Goal: Task Accomplishment & Management: Use online tool/utility

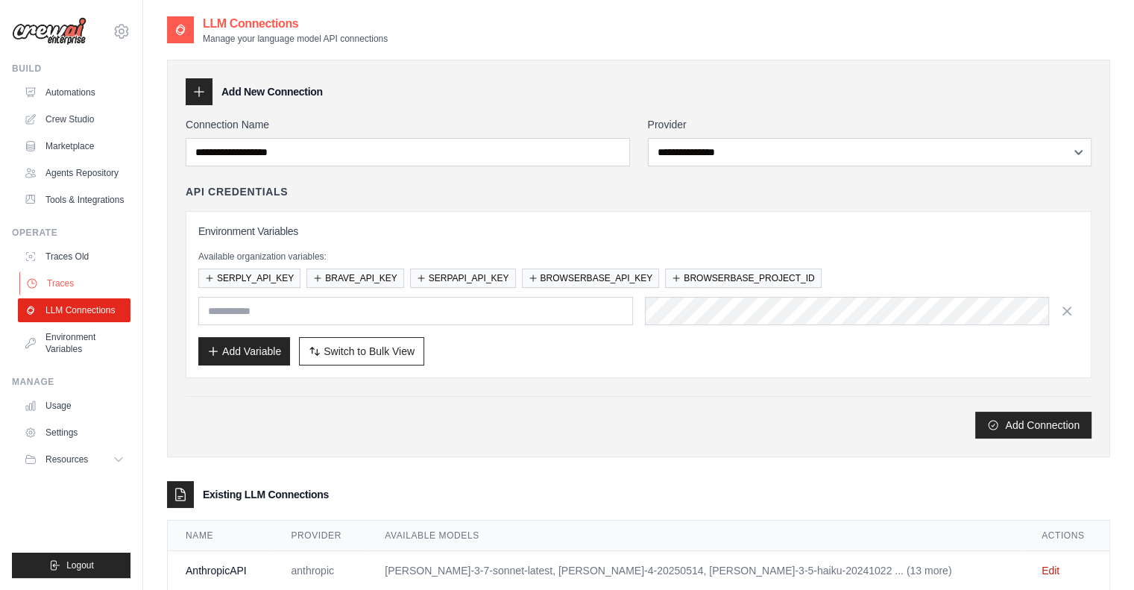
click at [51, 282] on link "Traces" at bounding box center [75, 283] width 113 height 24
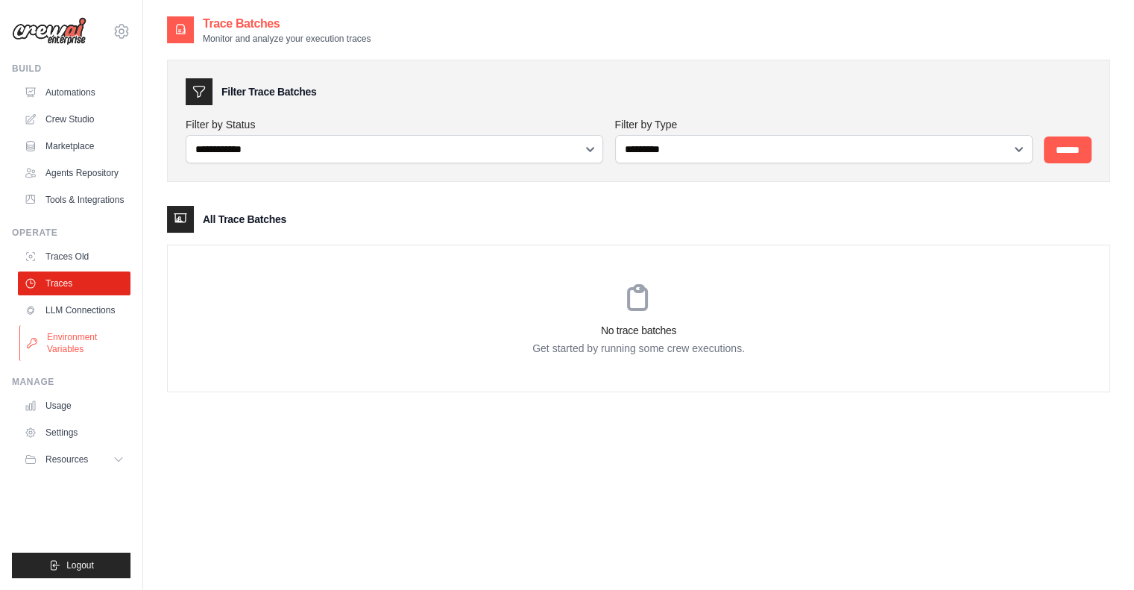
click at [57, 341] on link "Environment Variables" at bounding box center [75, 343] width 113 height 36
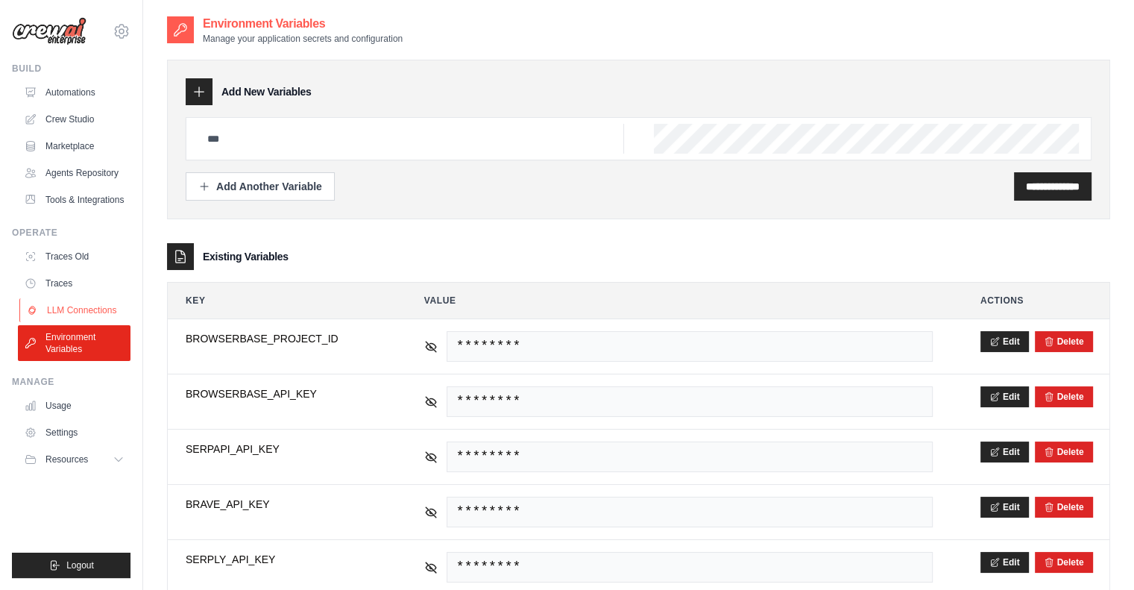
scroll to position [40, 0]
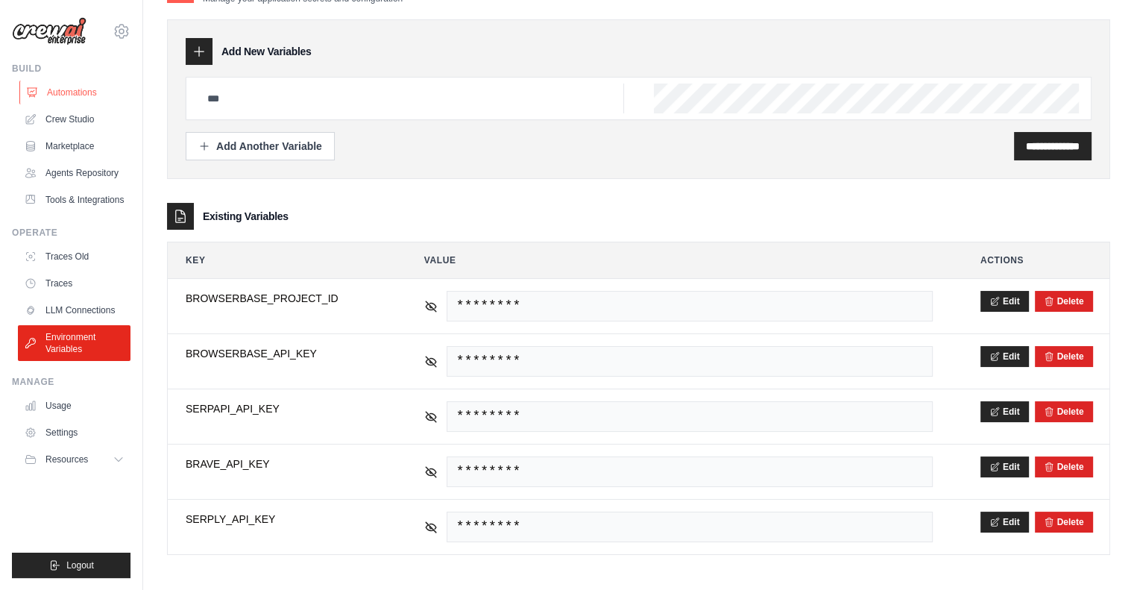
click at [48, 92] on link "Automations" at bounding box center [75, 92] width 113 height 24
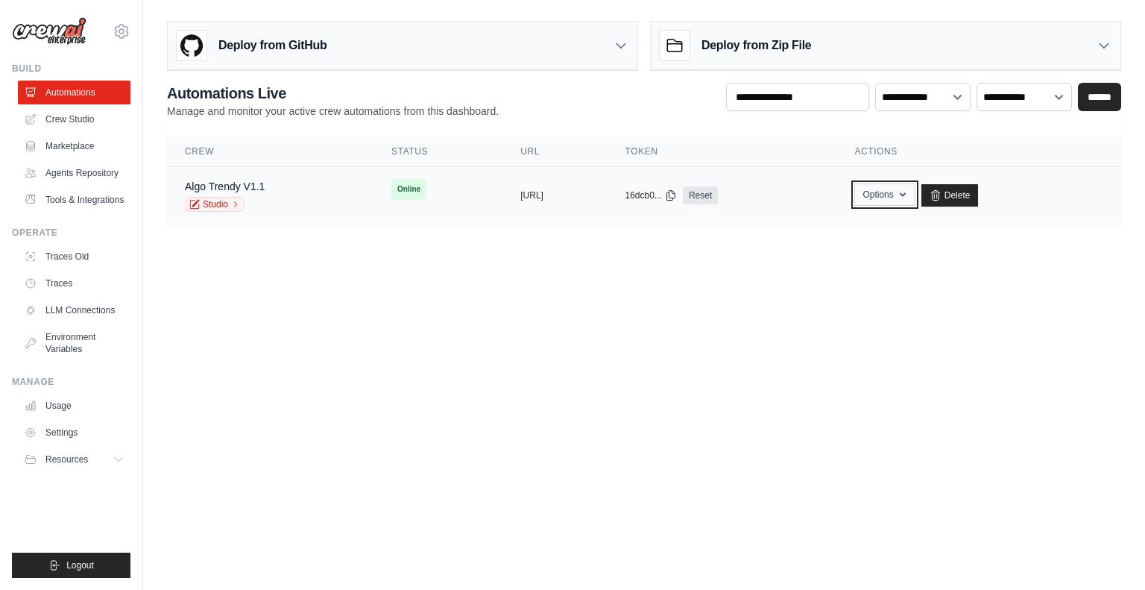
click at [914, 193] on button "Options" at bounding box center [884, 194] width 60 height 22
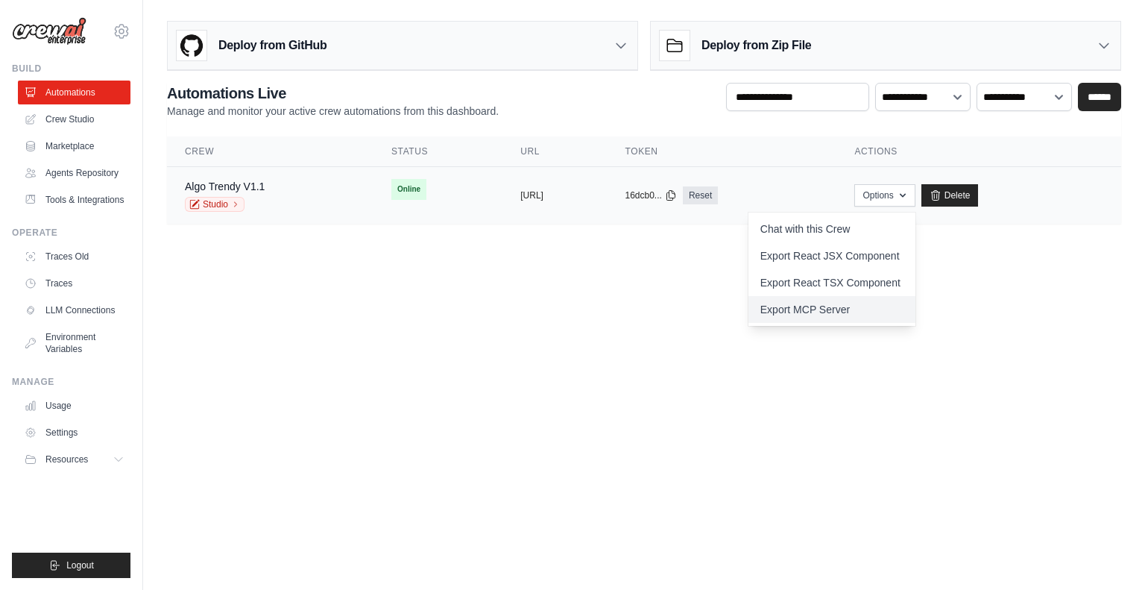
click at [864, 320] on link "Export MCP Server" at bounding box center [831, 309] width 167 height 27
click at [280, 260] on body "kennethsarmstrong@gmail.com Settings Build Automations Resources Blog" at bounding box center [572, 295] width 1145 height 590
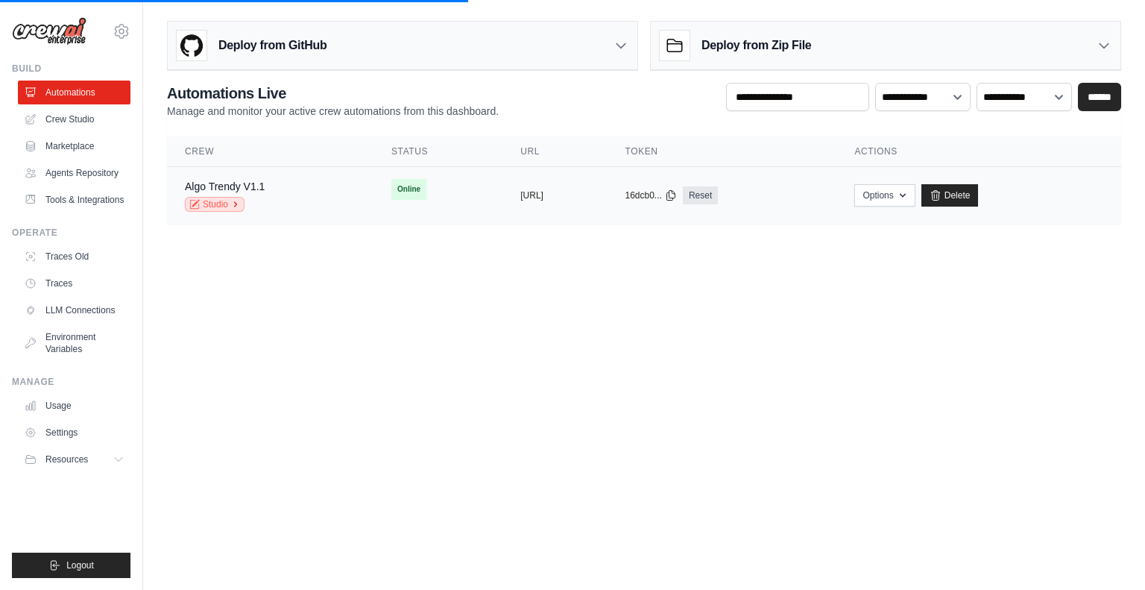
click at [215, 207] on link "Studio" at bounding box center [215, 204] width 60 height 15
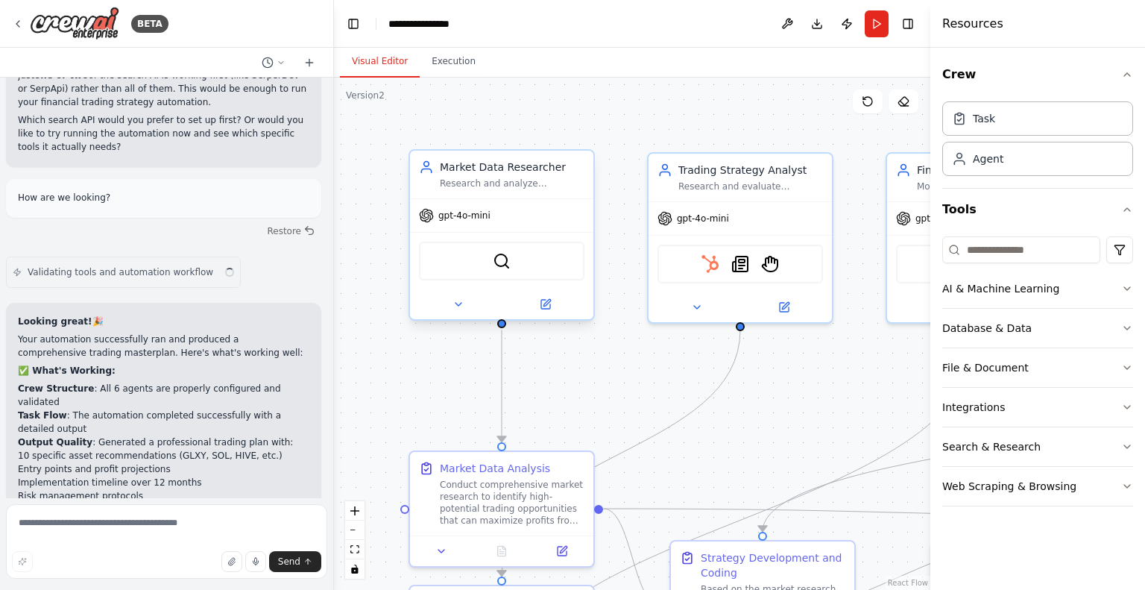
scroll to position [7605, 0]
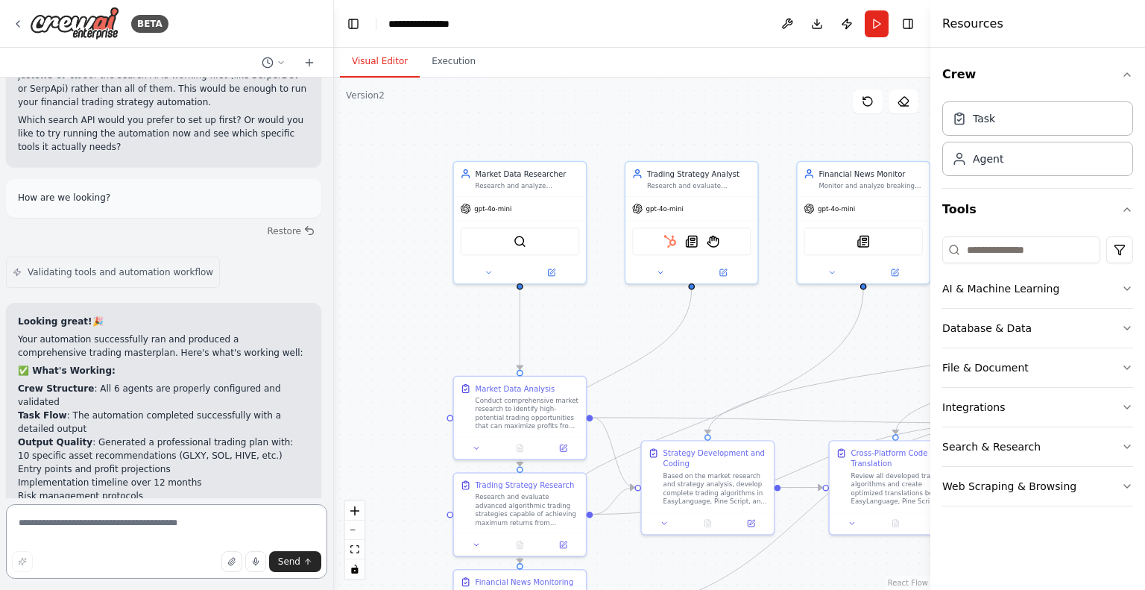
click at [146, 543] on textarea at bounding box center [166, 541] width 321 height 75
type textarea "**********"
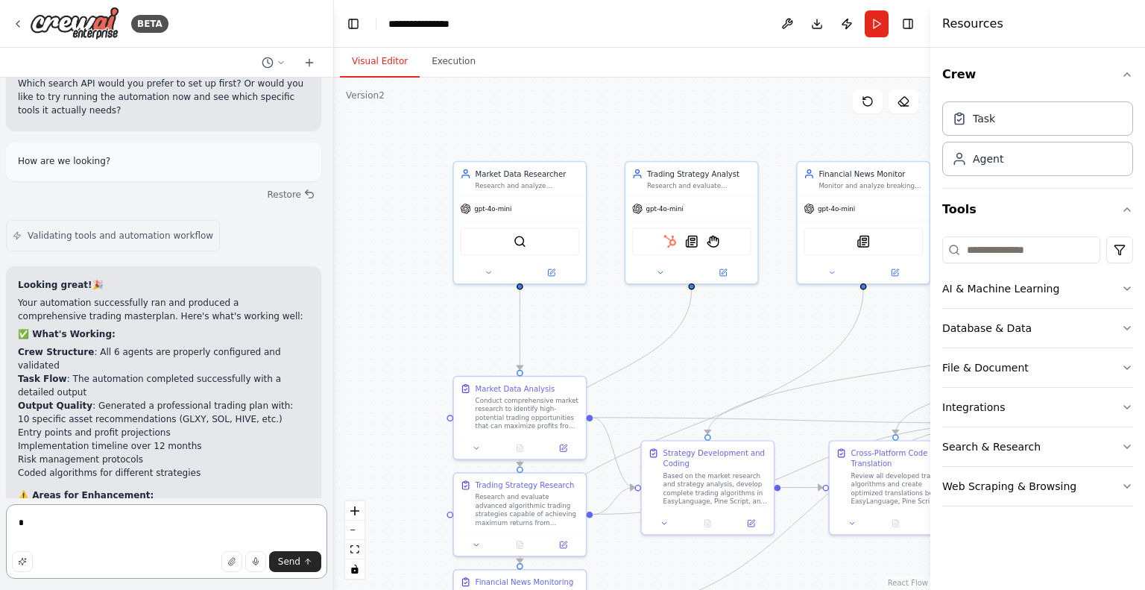
type textarea "*"
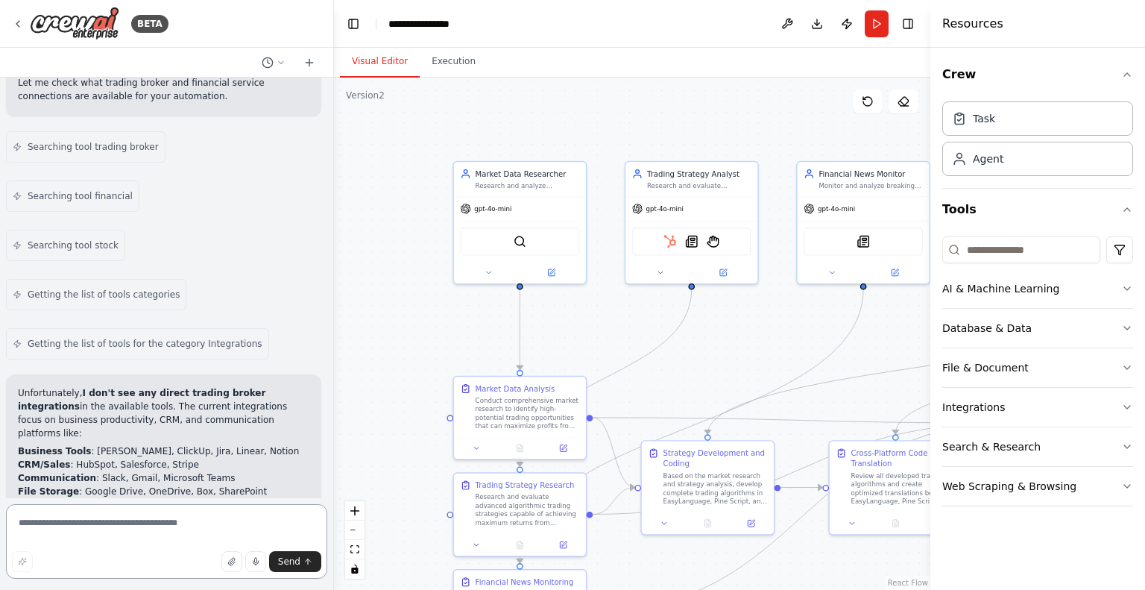
scroll to position [8449, 0]
click at [112, 536] on textarea at bounding box center [166, 541] width 321 height 75
type textarea "**********"
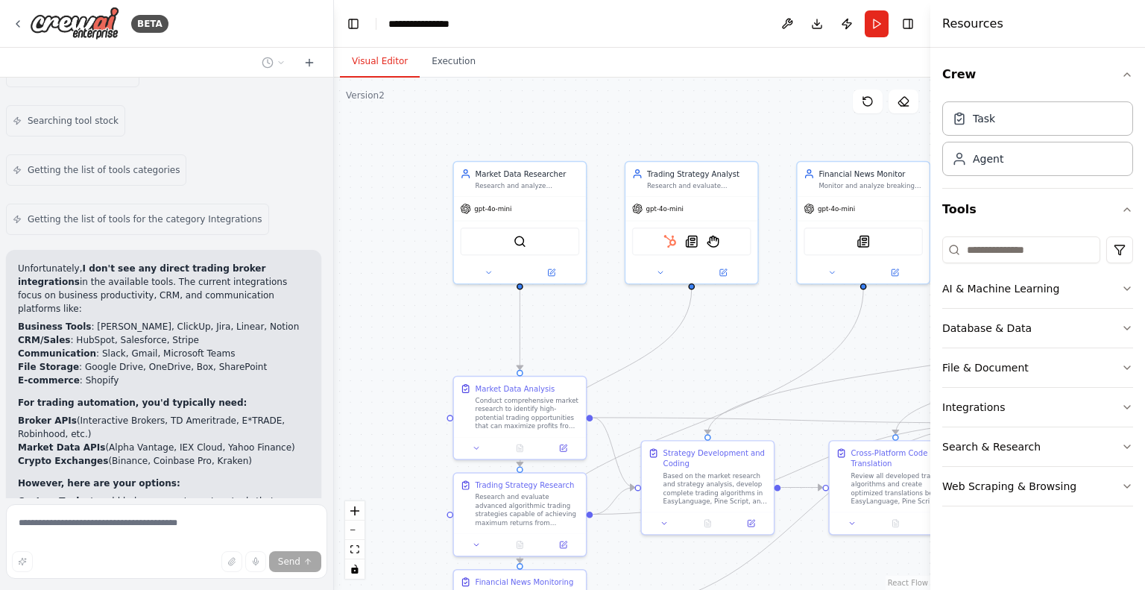
scroll to position [8624, 0]
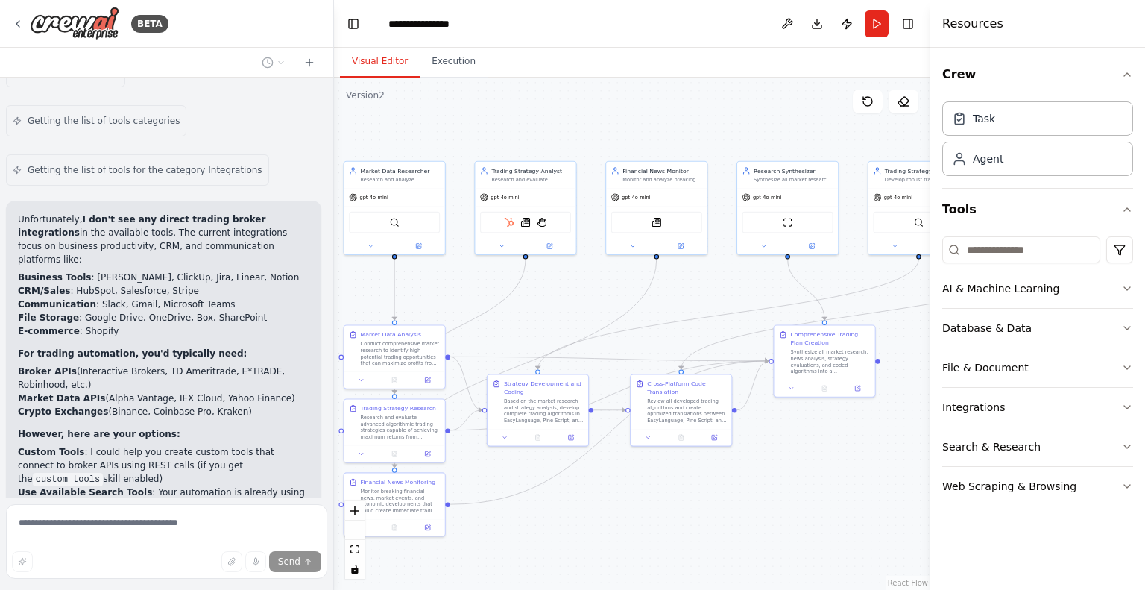
drag, startPoint x: 763, startPoint y: 367, endPoint x: 596, endPoint y: 305, distance: 178.0
click at [596, 305] on div ".deletable-edge-delete-btn { width: 20px; height: 20px; border: 0px solid #ffff…" at bounding box center [632, 334] width 596 height 512
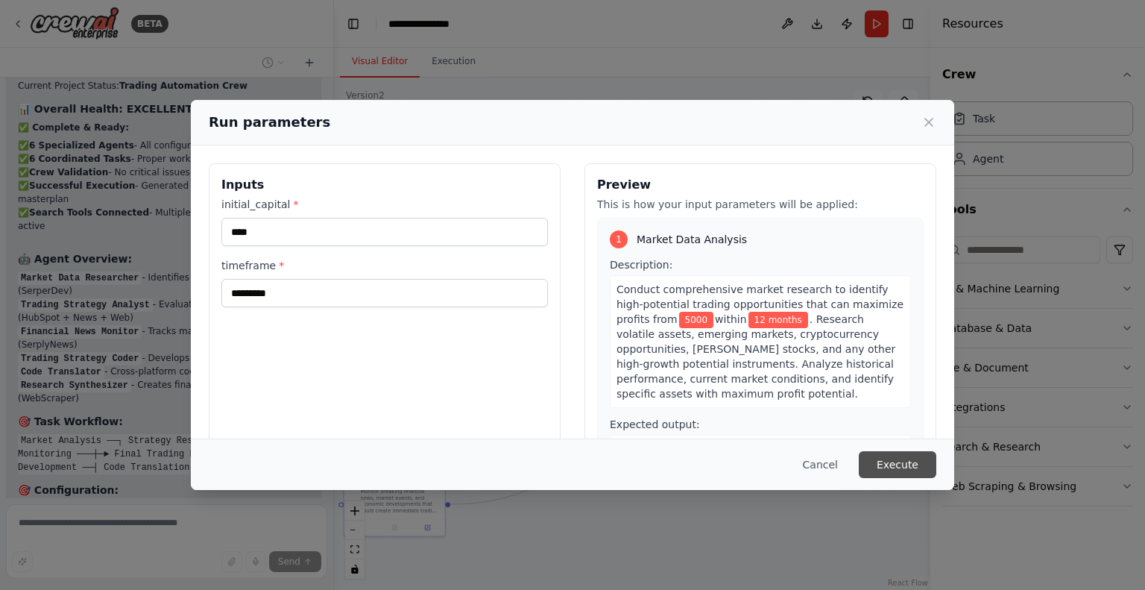
click at [918, 461] on button "Execute" at bounding box center [898, 464] width 78 height 27
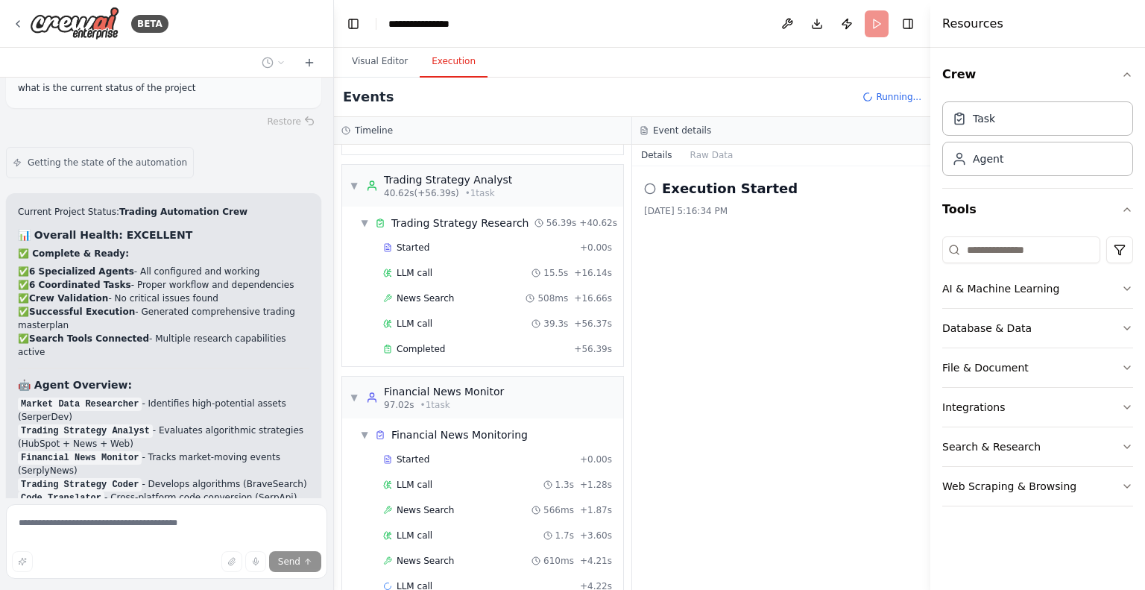
scroll to position [9223, 0]
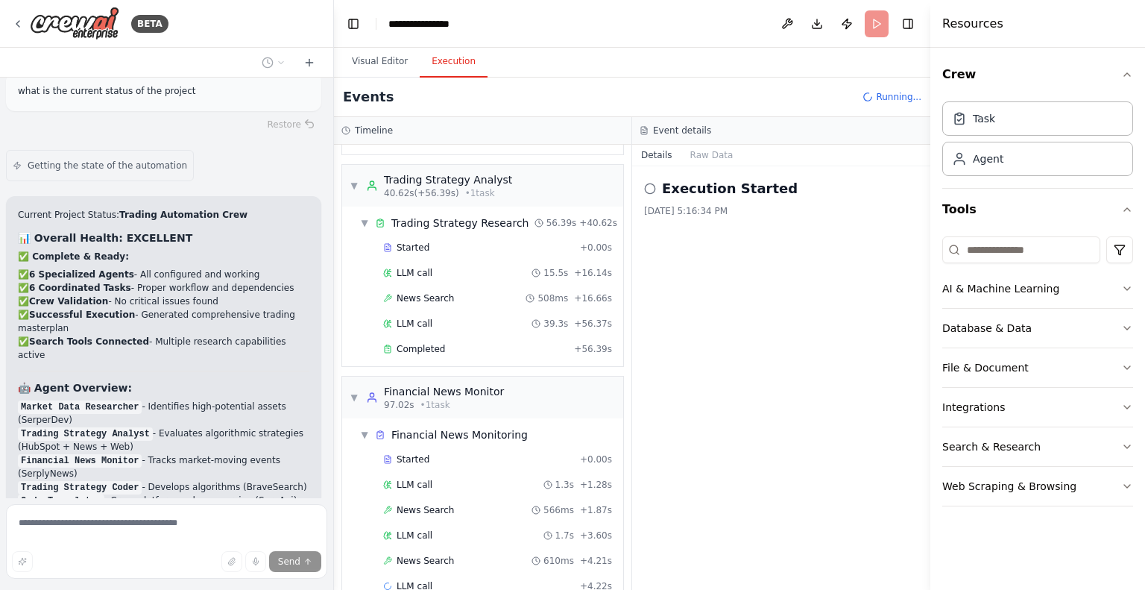
click at [481, 26] on header "**********" at bounding box center [632, 24] width 596 height 48
click at [472, 23] on icon "breadcrumb" at bounding box center [475, 24] width 12 height 12
click at [471, 25] on icon "breadcrumb" at bounding box center [475, 24] width 12 height 12
click at [440, 22] on div "**********" at bounding box center [425, 23] width 75 height 15
click at [440, 22] on div "**********" at bounding box center [444, 23] width 112 height 15
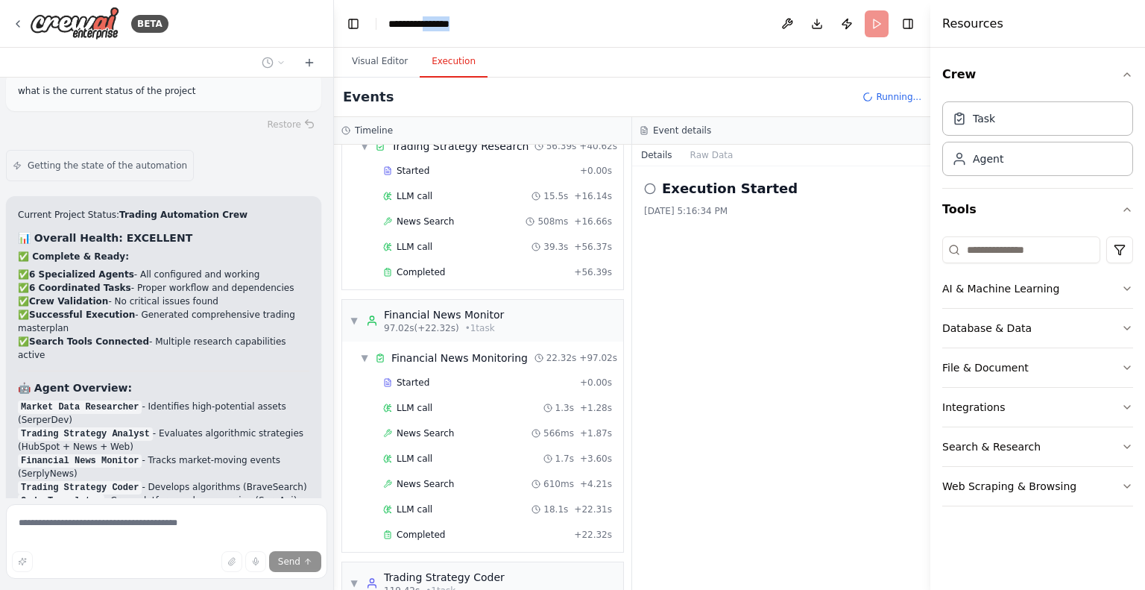
scroll to position [434, 0]
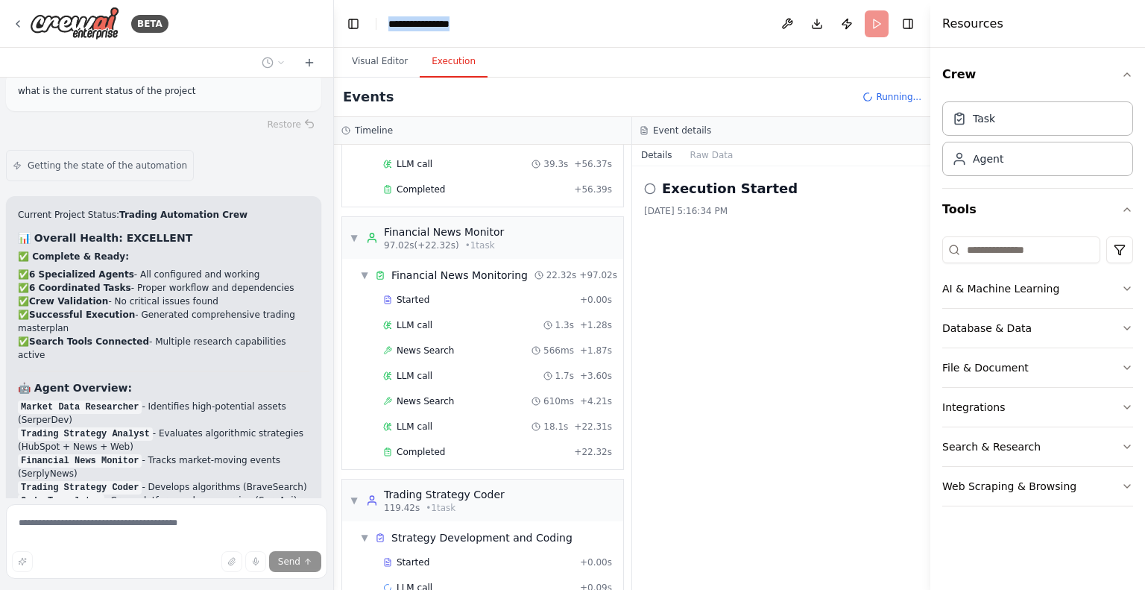
click at [440, 22] on div "**********" at bounding box center [444, 23] width 112 height 15
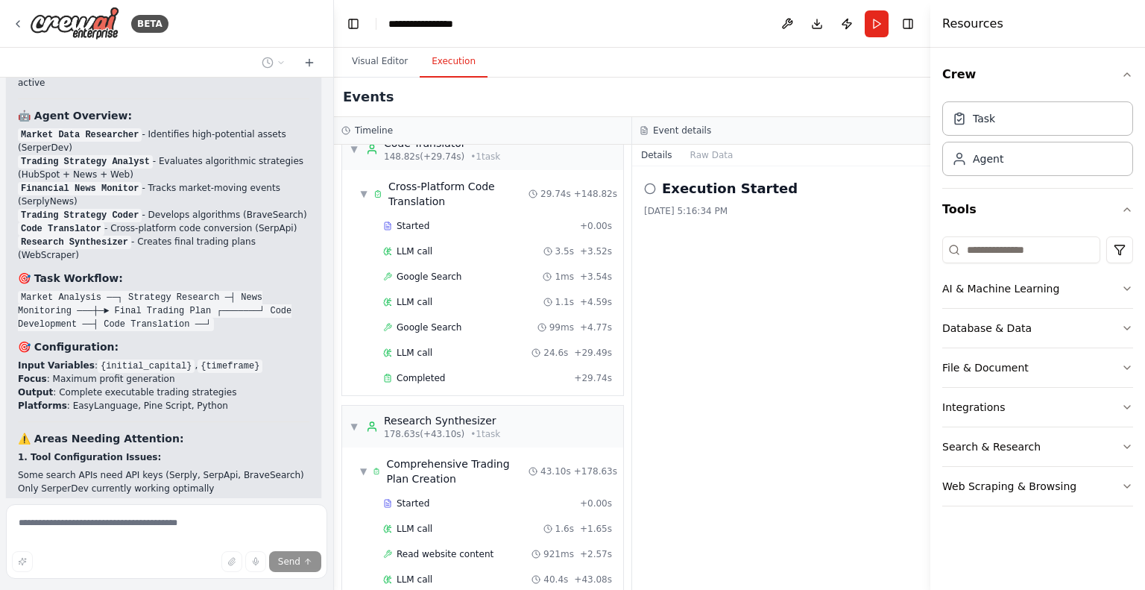
scroll to position [9526, 0]
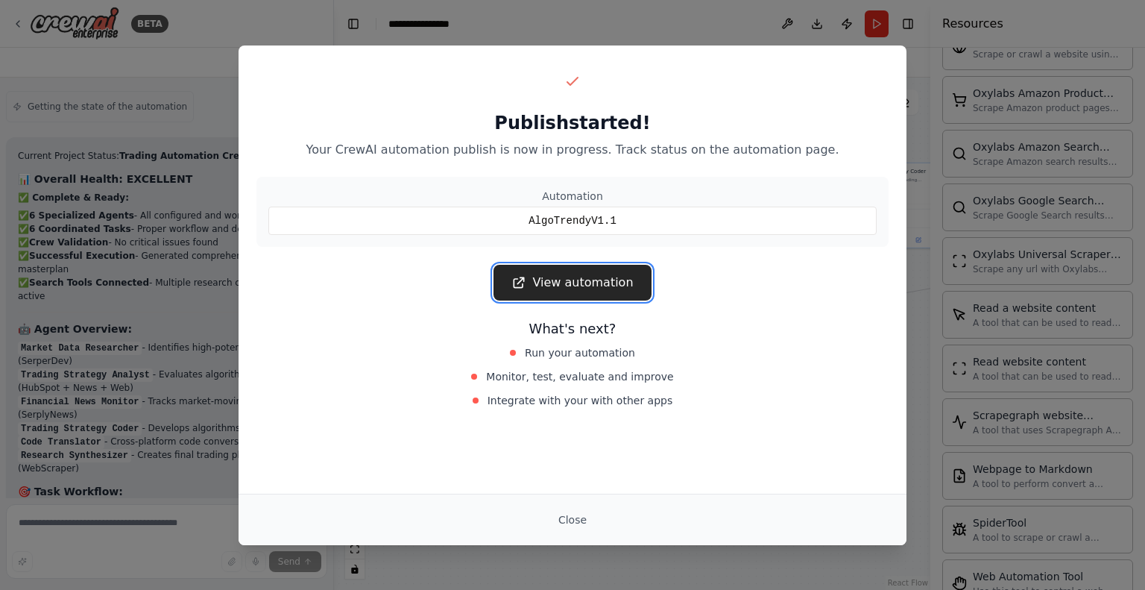
scroll to position [9146, 0]
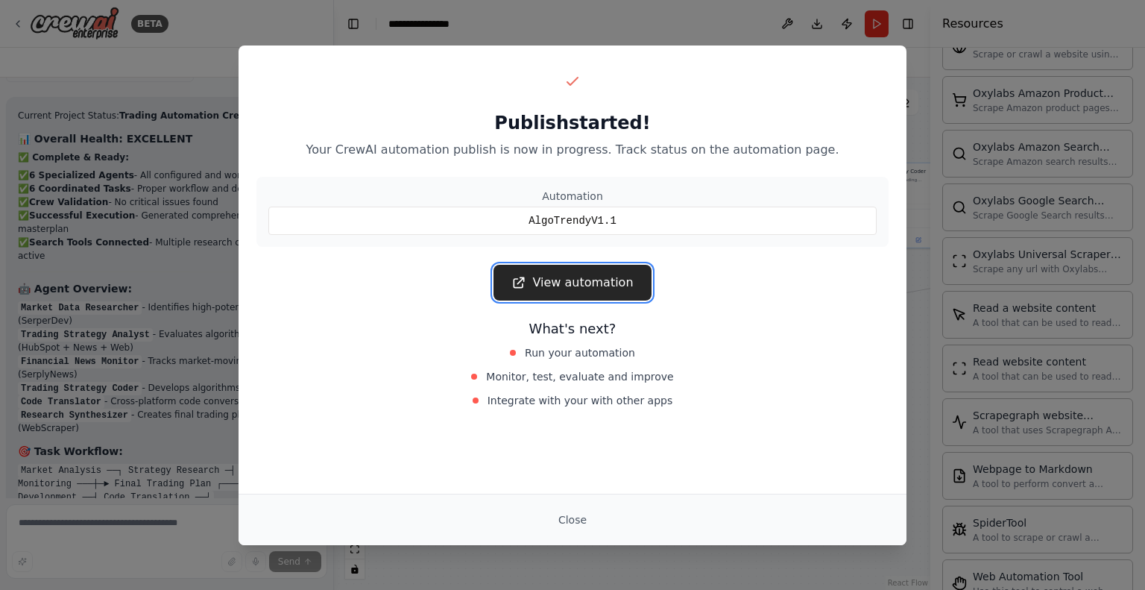
click at [557, 285] on link "View automation" at bounding box center [571, 283] width 157 height 36
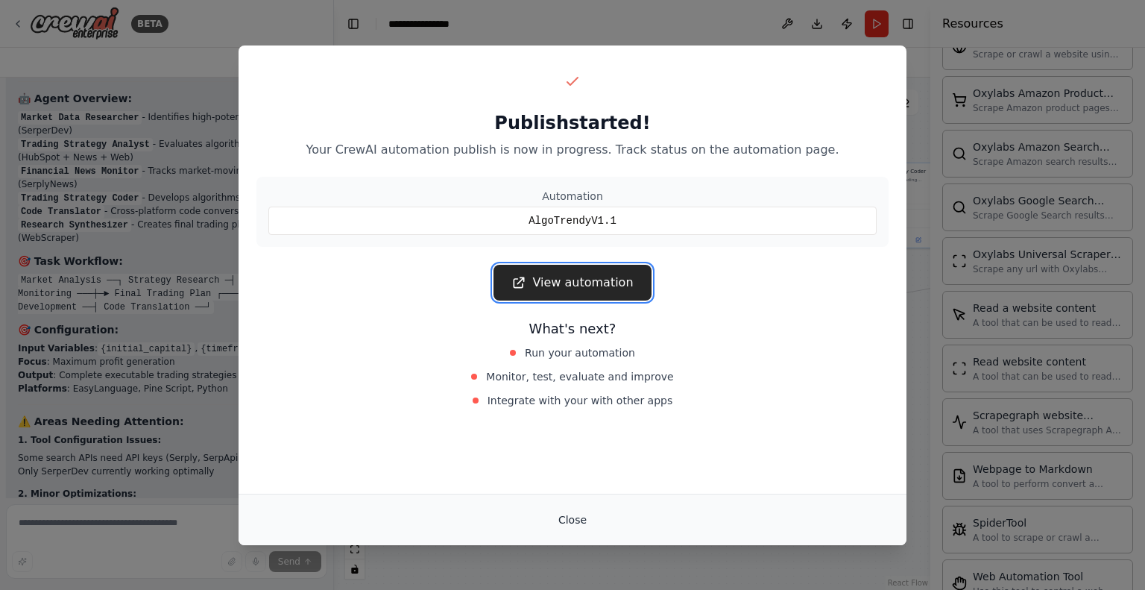
scroll to position [9377, 0]
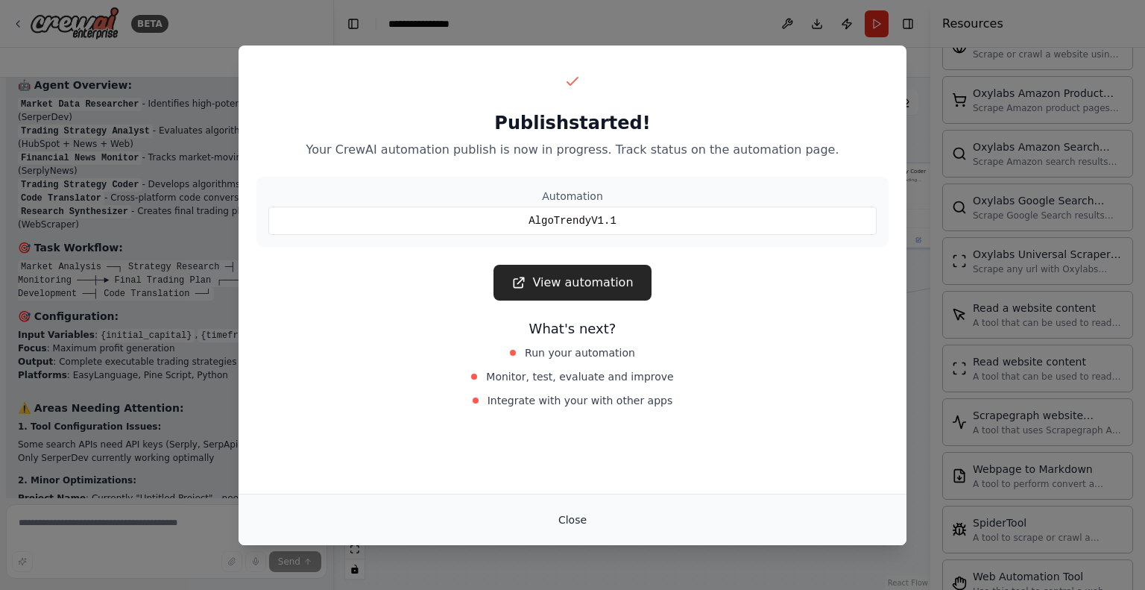
click at [569, 525] on button "Close" at bounding box center [572, 519] width 52 height 27
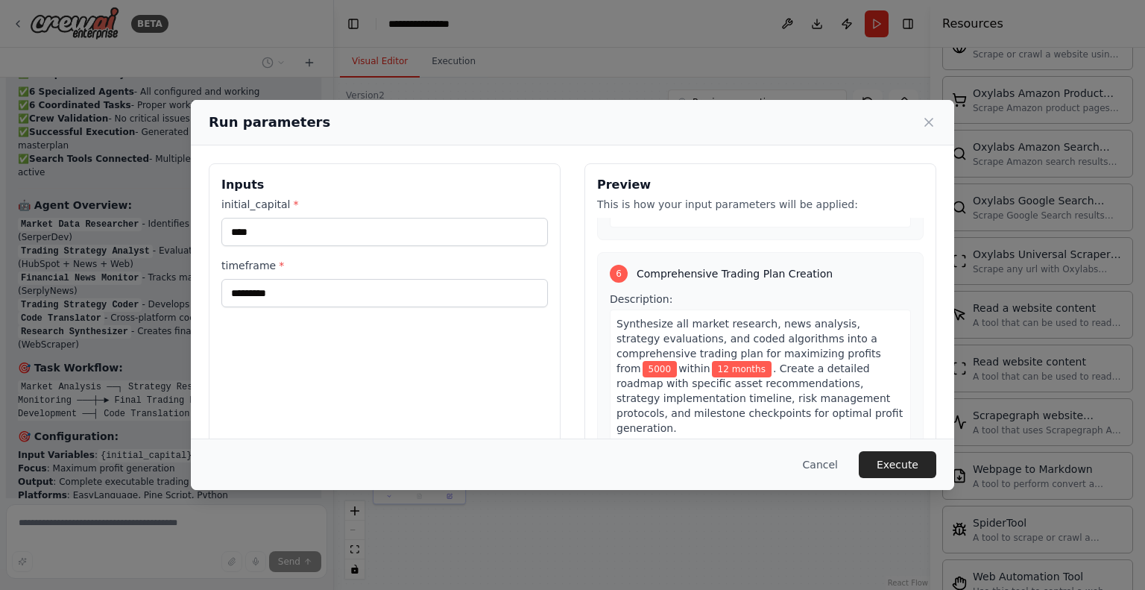
scroll to position [95, 0]
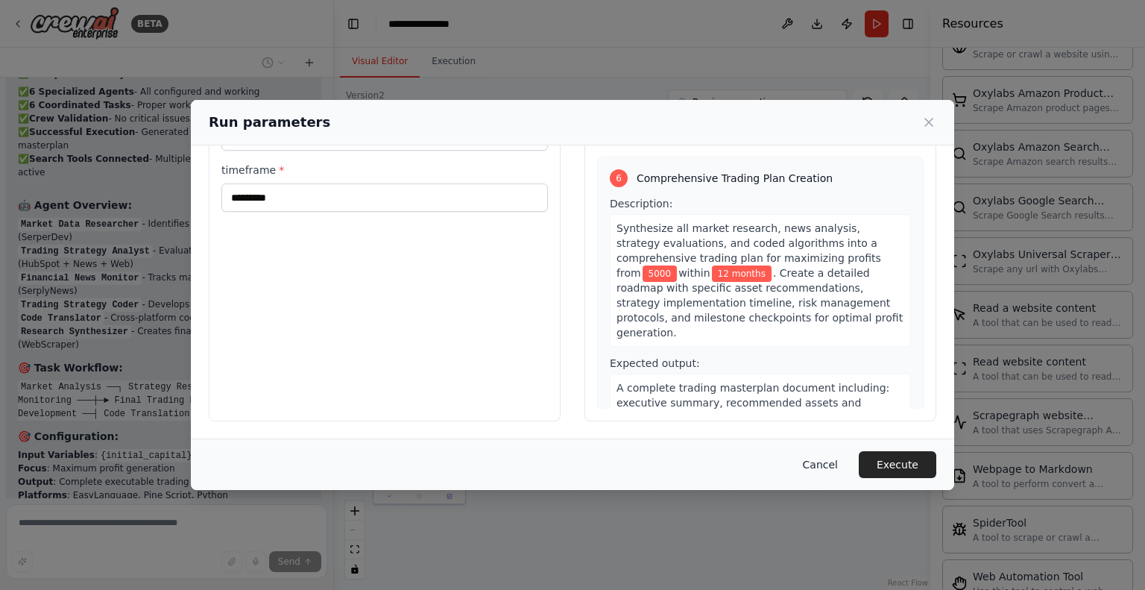
click at [827, 460] on button "Cancel" at bounding box center [820, 464] width 59 height 27
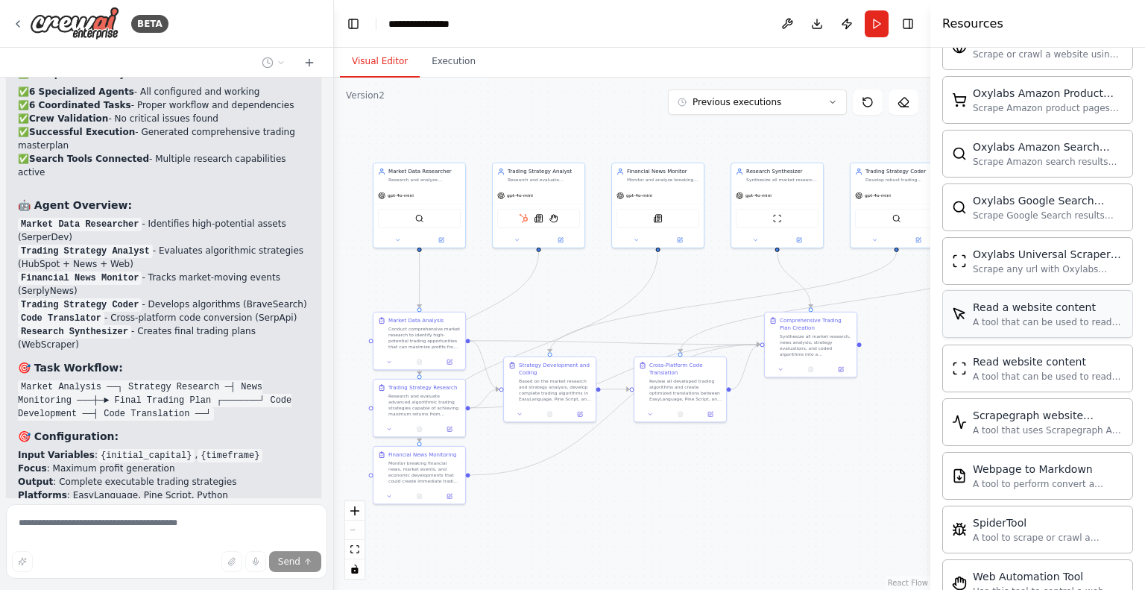
click at [1031, 317] on div "Read a website content A tool that can be used to read a website content." at bounding box center [1037, 314] width 191 height 48
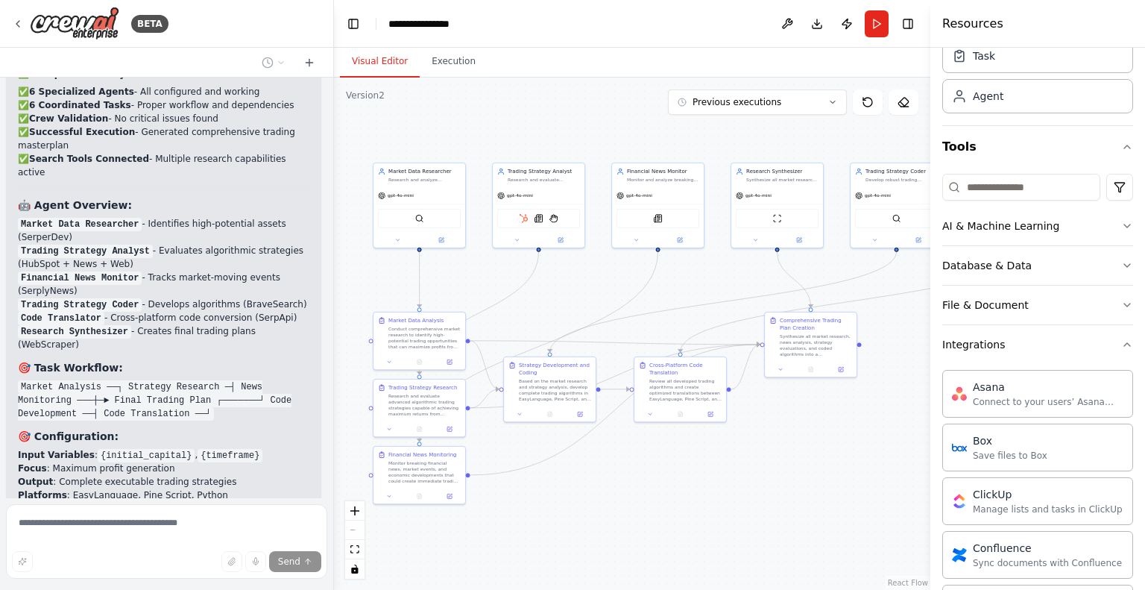
scroll to position [36, 0]
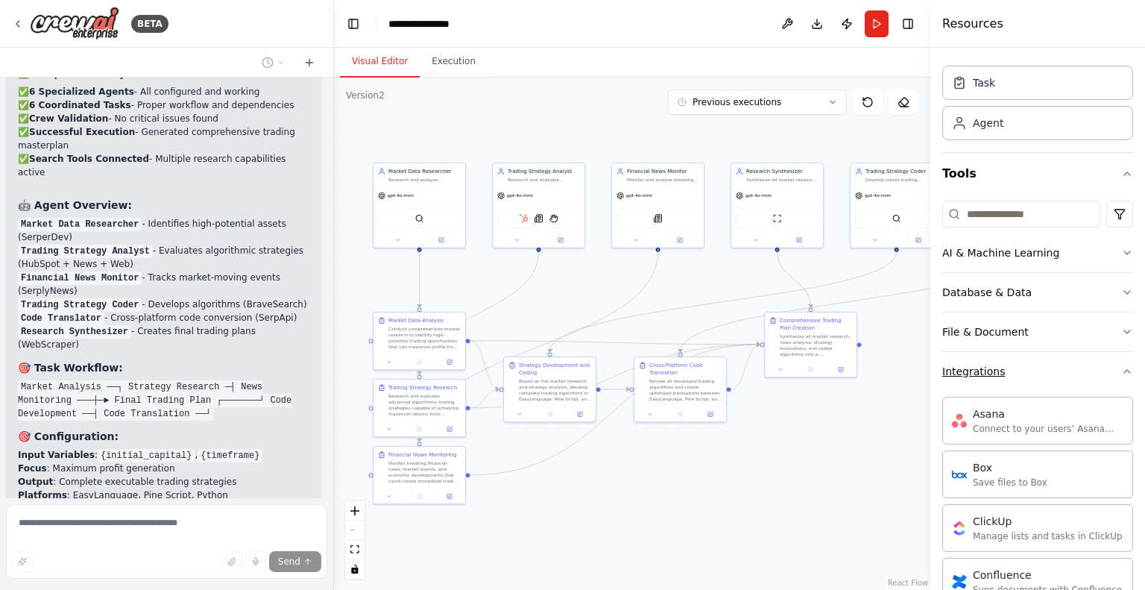
click at [1121, 374] on icon "button" at bounding box center [1127, 371] width 12 height 12
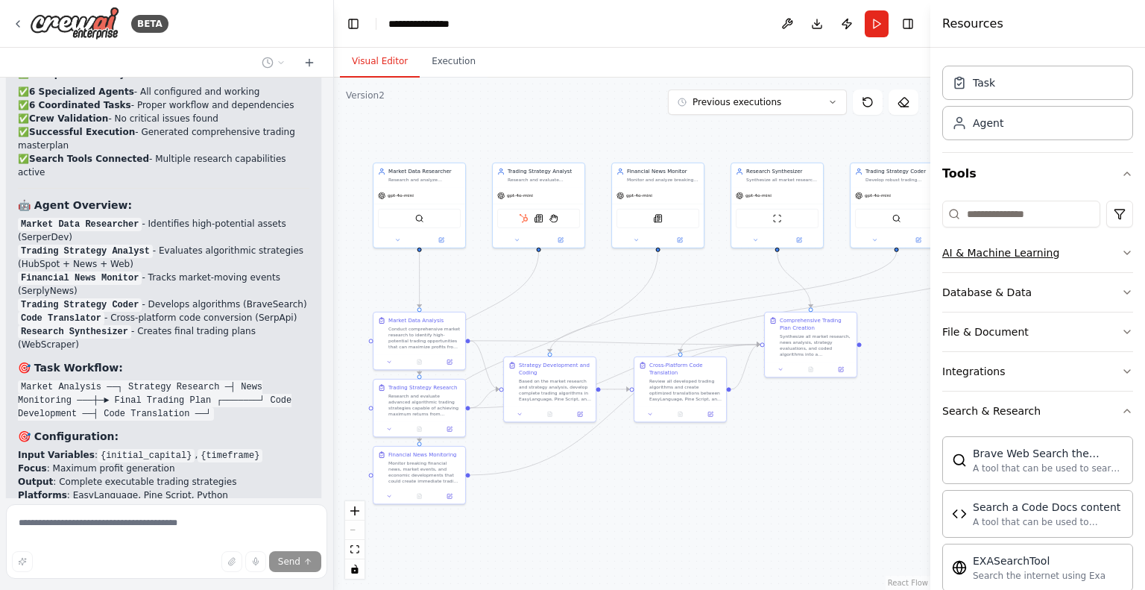
click at [1038, 253] on div "AI & Machine Learning" at bounding box center [1000, 252] width 117 height 15
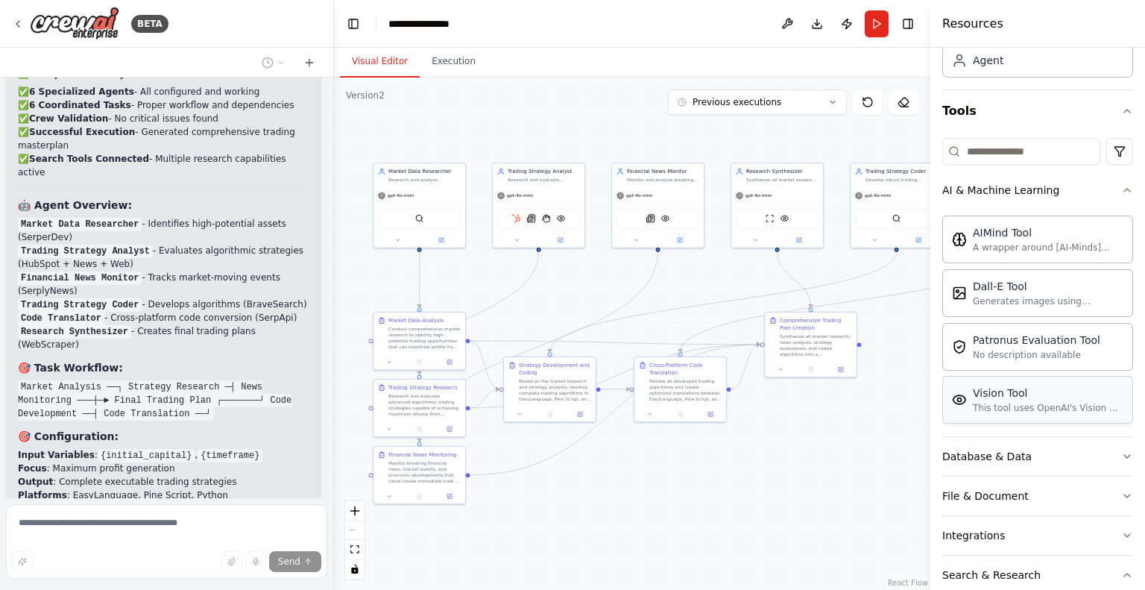
scroll to position [100, 0]
click at [1035, 459] on button "Database & Data" at bounding box center [1037, 454] width 191 height 39
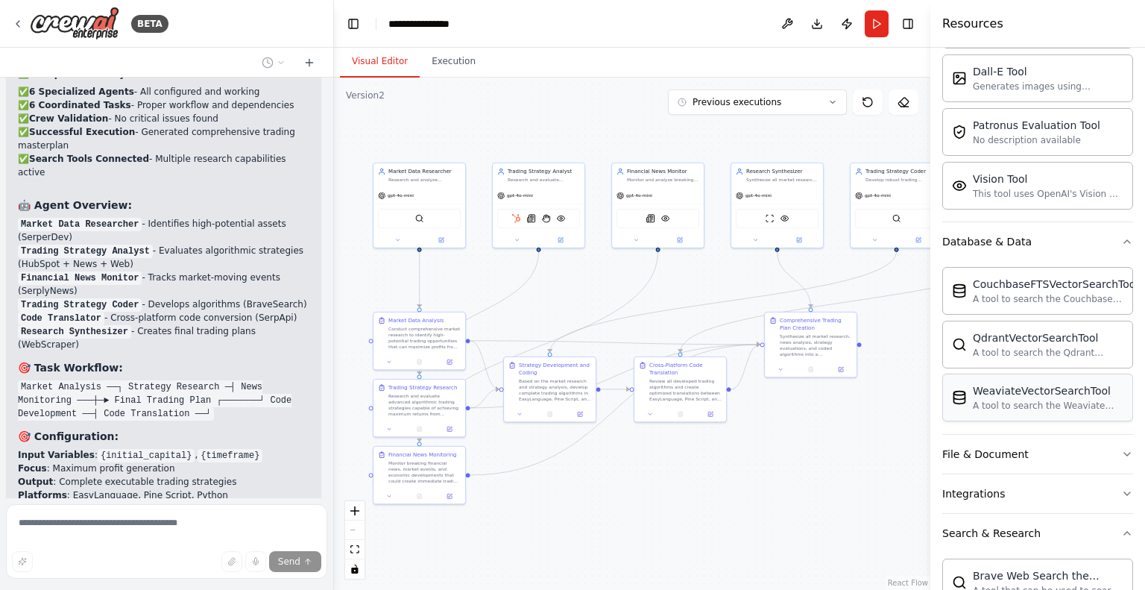
scroll to position [313, 0]
click at [1029, 458] on button "File & Document" at bounding box center [1037, 454] width 191 height 39
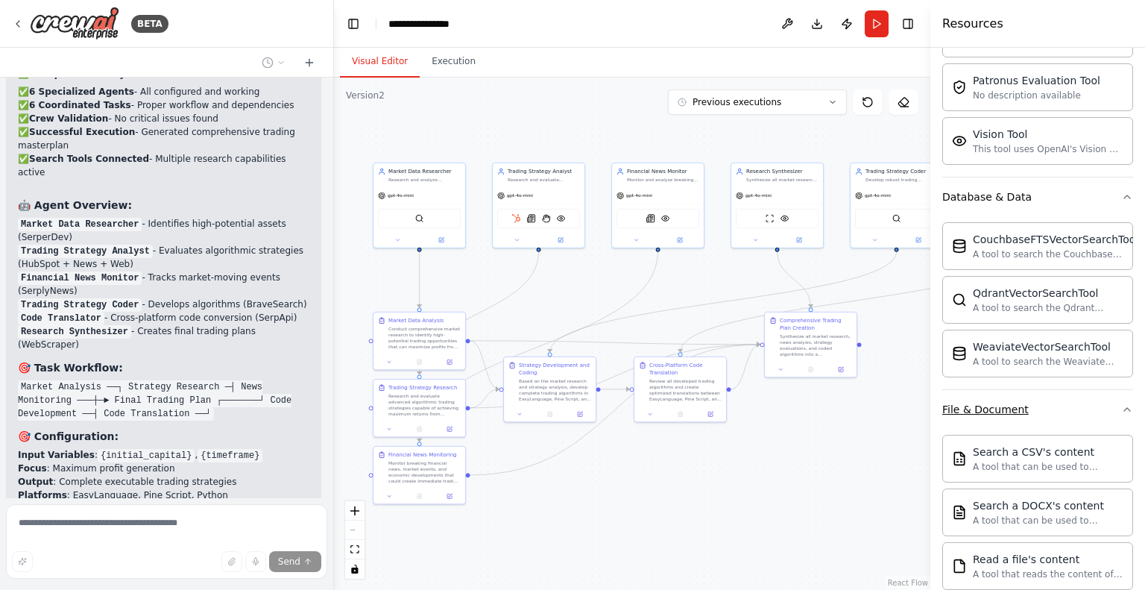
scroll to position [358, 0]
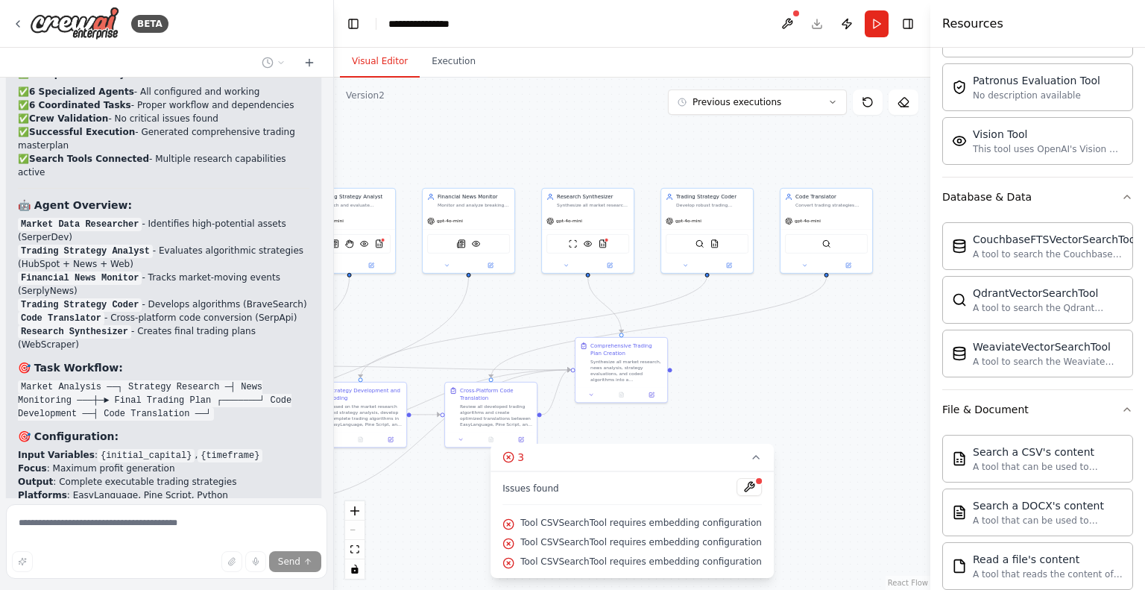
drag, startPoint x: 879, startPoint y: 314, endPoint x: 703, endPoint y: 338, distance: 178.3
click at [703, 338] on div ".deletable-edge-delete-btn { width: 20px; height: 20px; border: 0px solid #ffff…" at bounding box center [632, 334] width 596 height 512
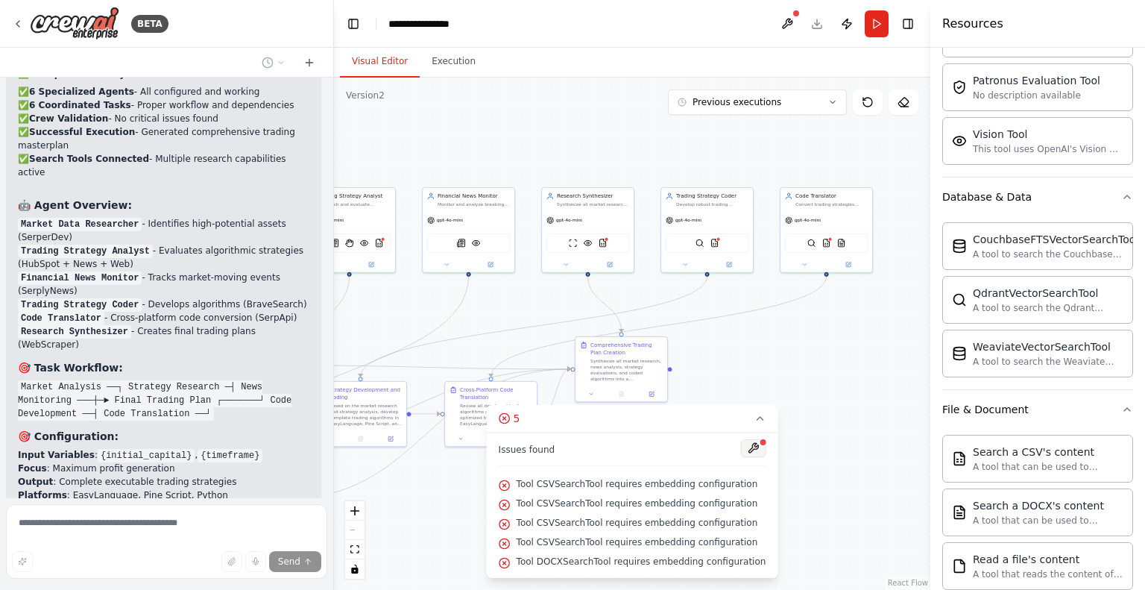
click at [745, 449] on button at bounding box center [752, 448] width 25 height 18
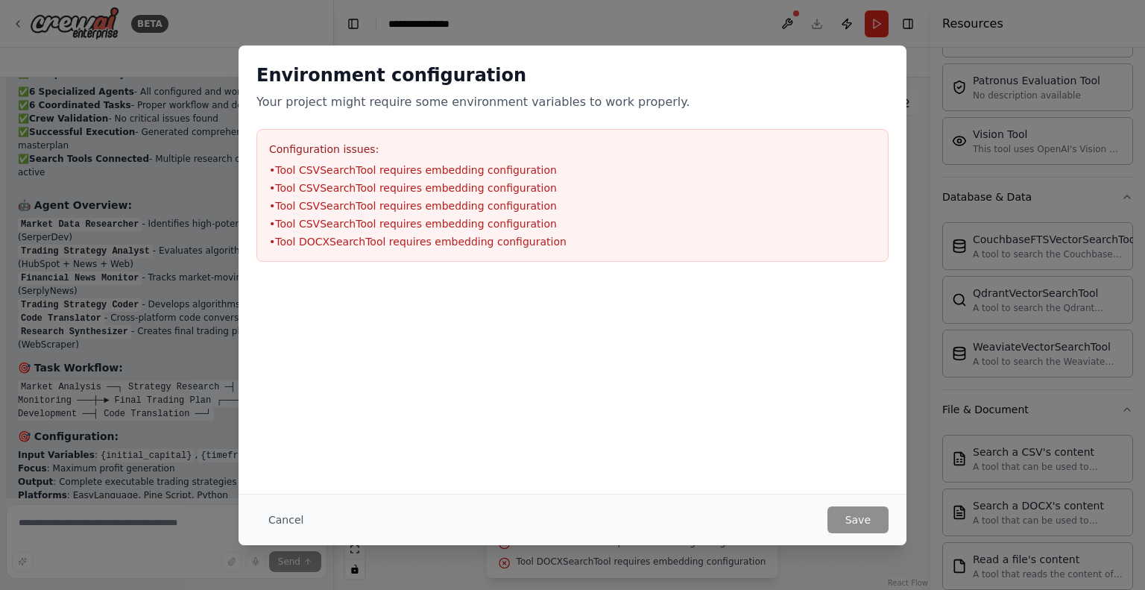
click at [316, 145] on h3 "Configuration issues:" at bounding box center [572, 149] width 607 height 15
click at [262, 515] on button "Cancel" at bounding box center [285, 519] width 59 height 27
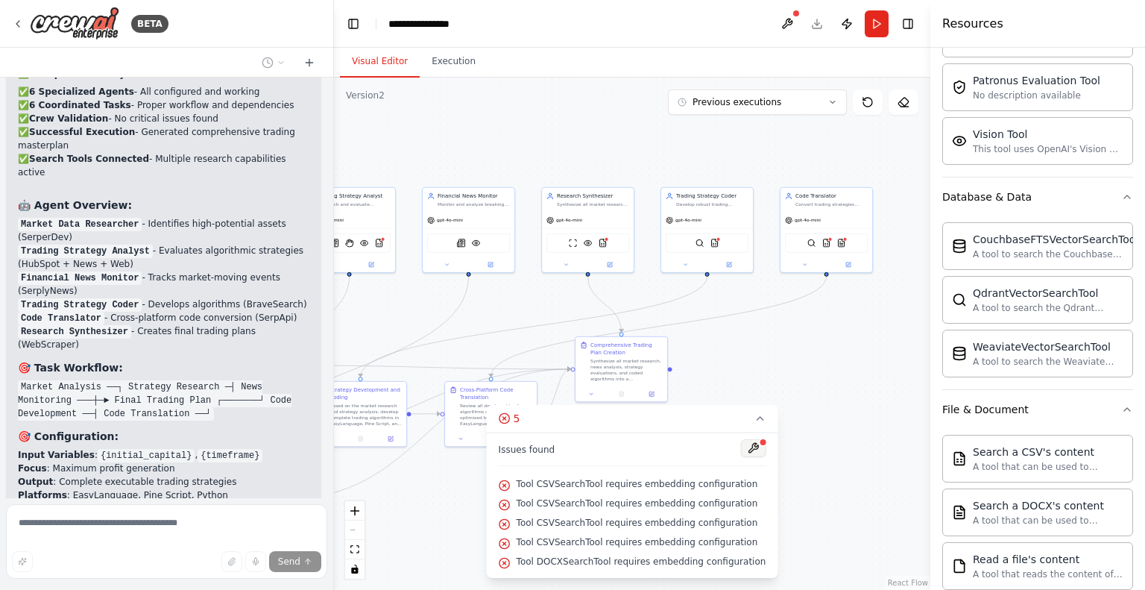
click at [740, 446] on button at bounding box center [752, 448] width 25 height 18
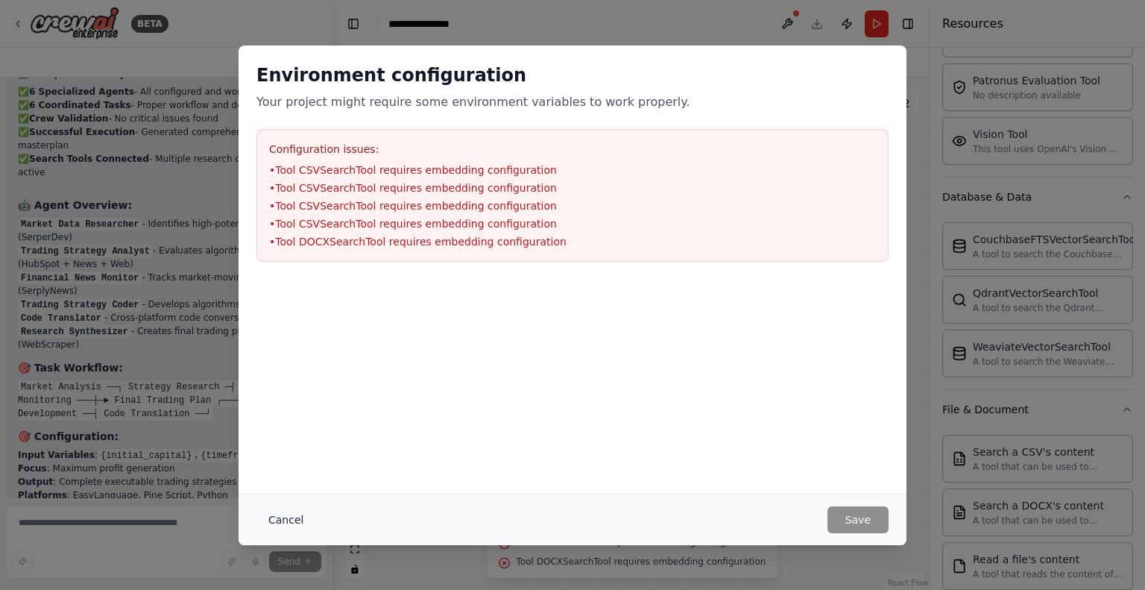
click at [267, 518] on button "Cancel" at bounding box center [285, 519] width 59 height 27
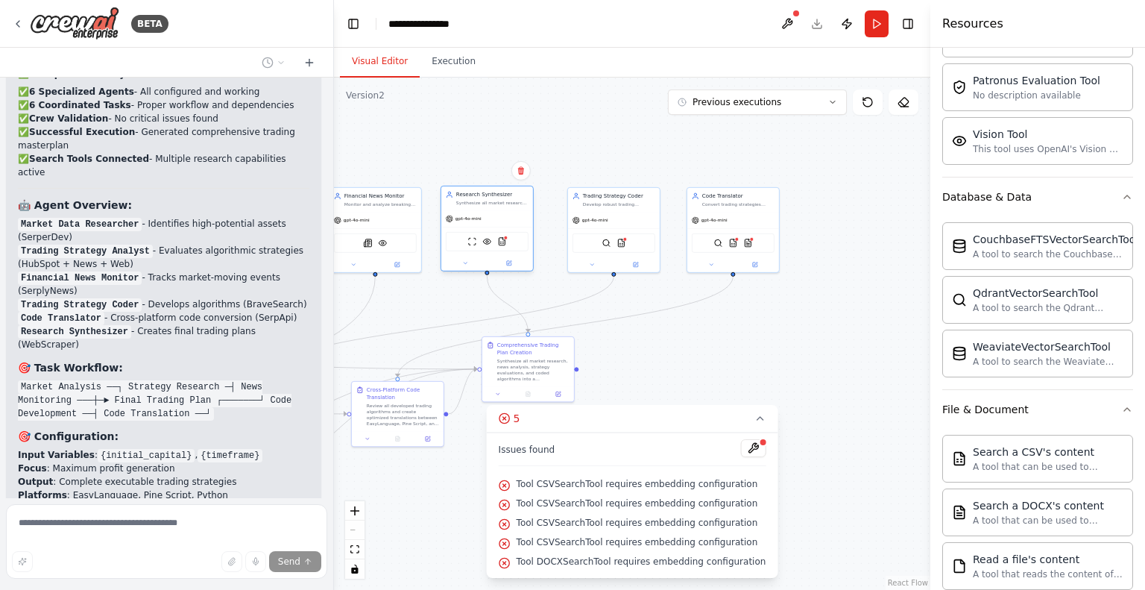
drag, startPoint x: 603, startPoint y: 241, endPoint x: 522, endPoint y: 240, distance: 80.5
click at [522, 240] on div "ScrapeWebsiteTool VisionTool CSVSearchTool" at bounding box center [487, 241] width 83 height 19
click at [508, 261] on icon at bounding box center [509, 263] width 4 height 4
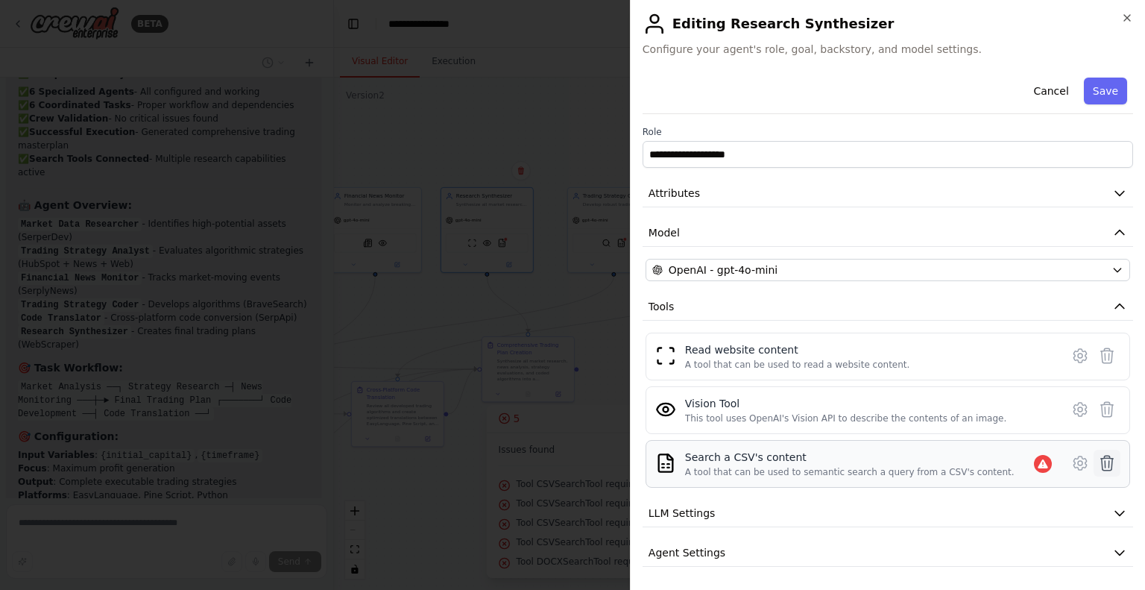
click at [1101, 461] on icon at bounding box center [1107, 462] width 13 height 15
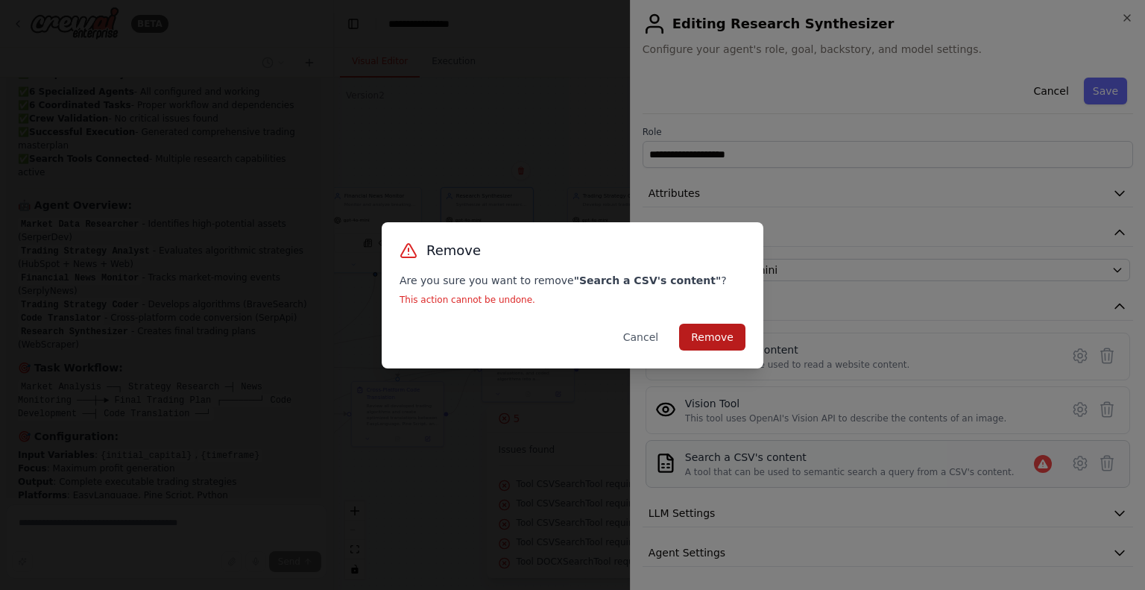
click at [723, 338] on button "Remove" at bounding box center [712, 336] width 66 height 27
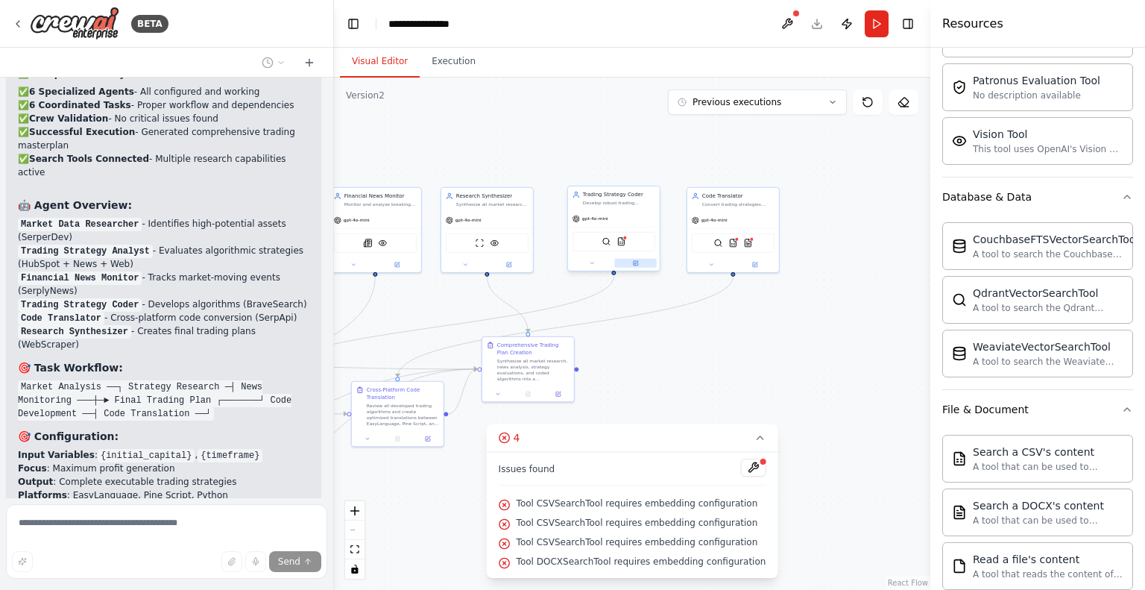
click at [638, 266] on button at bounding box center [635, 263] width 42 height 9
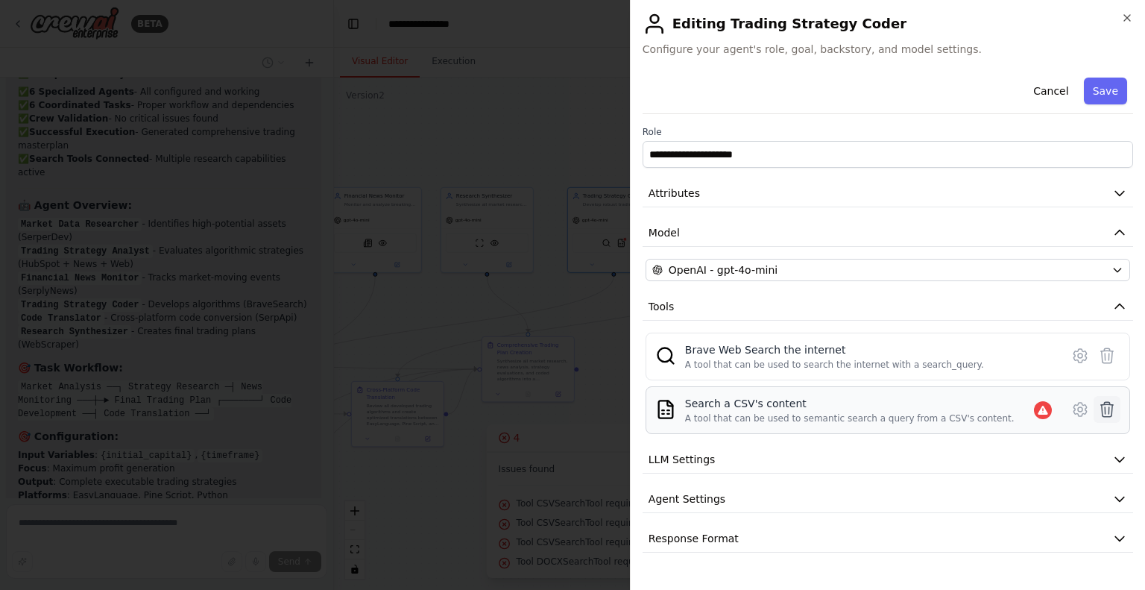
click at [1110, 414] on icon at bounding box center [1107, 409] width 18 height 18
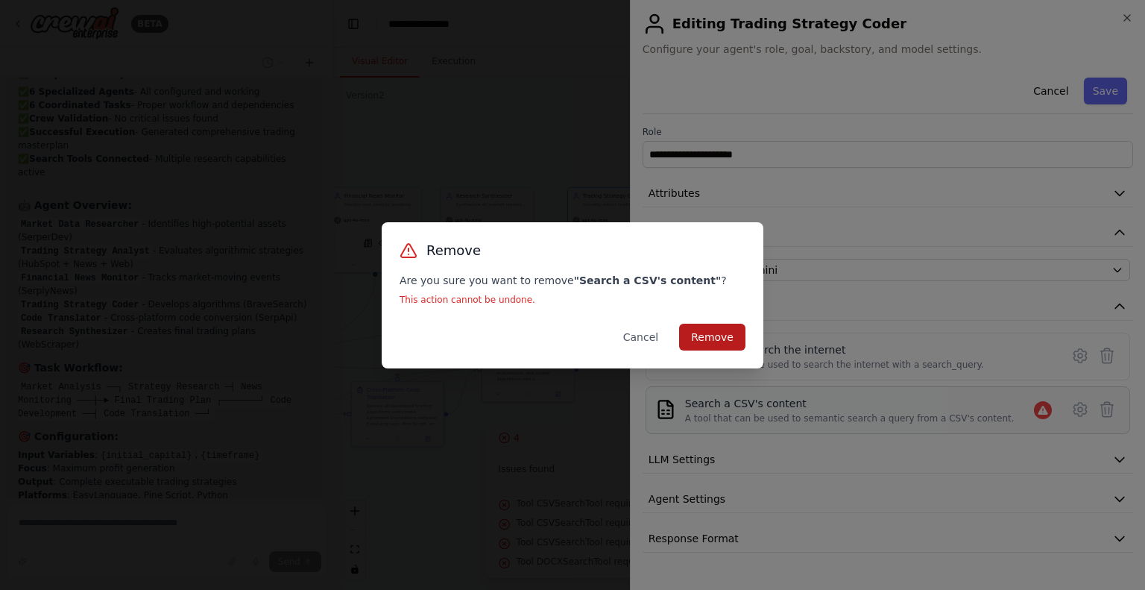
click at [736, 345] on button "Remove" at bounding box center [712, 336] width 66 height 27
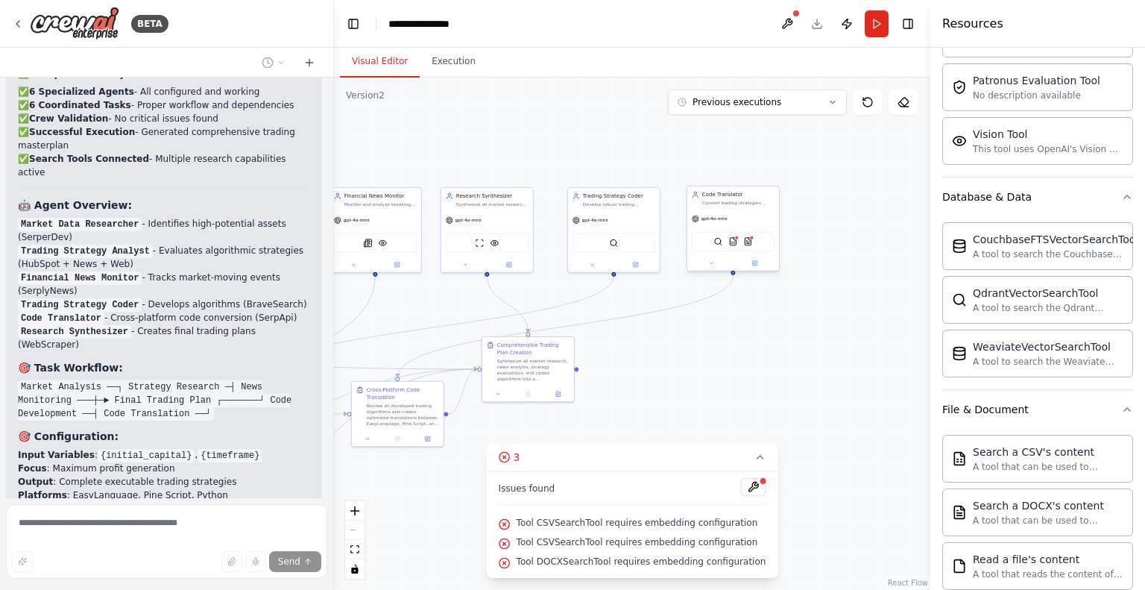
click at [756, 238] on div "SerpApiGoogleSearchTool CSVSearchTool DOCXSearchTool" at bounding box center [733, 241] width 83 height 19
click at [759, 263] on button at bounding box center [754, 263] width 42 height 9
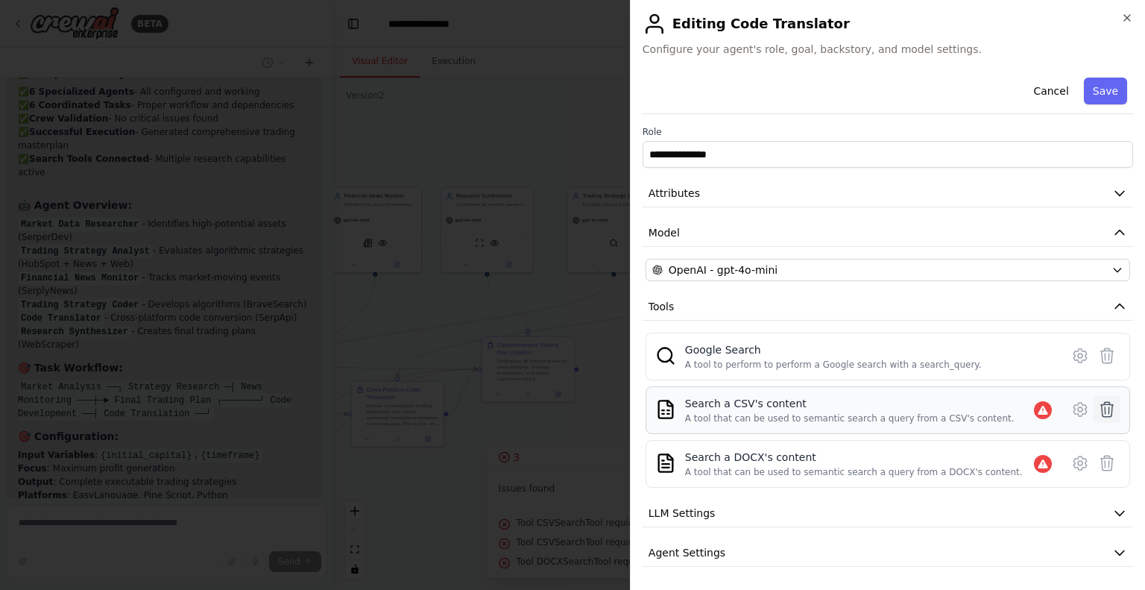
click at [1098, 405] on icon at bounding box center [1107, 409] width 18 height 18
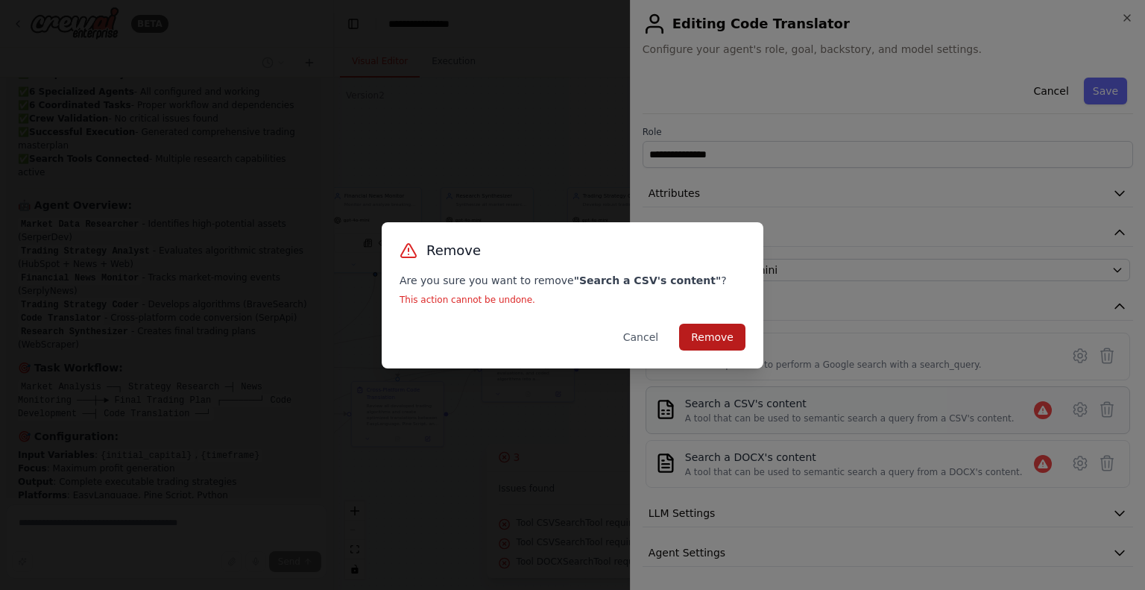
click at [717, 333] on button "Remove" at bounding box center [712, 336] width 66 height 27
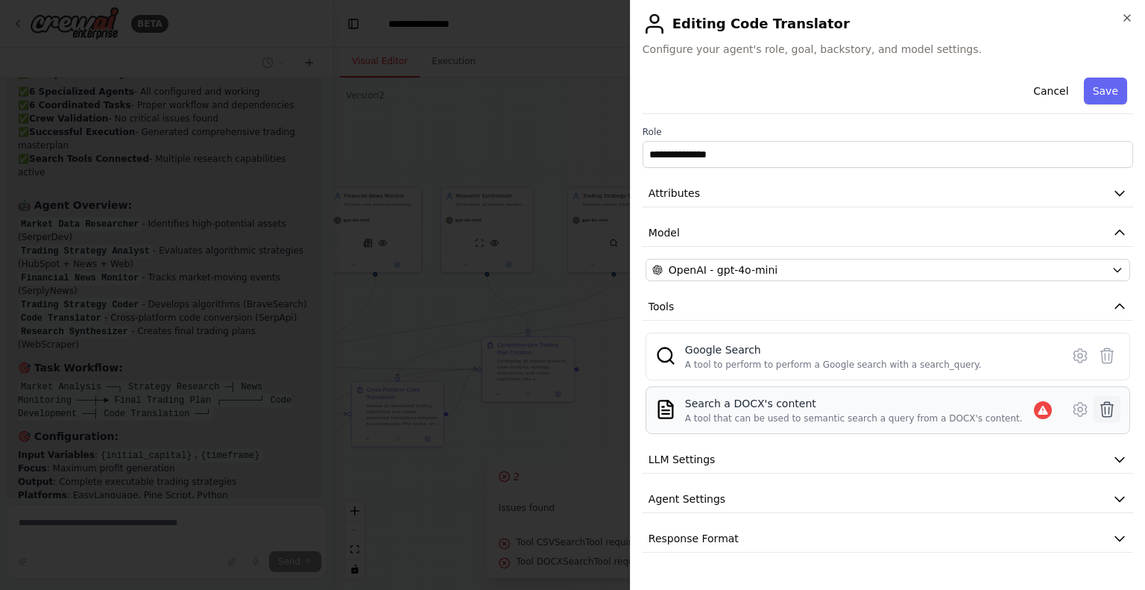
click at [1103, 411] on icon at bounding box center [1107, 409] width 18 height 18
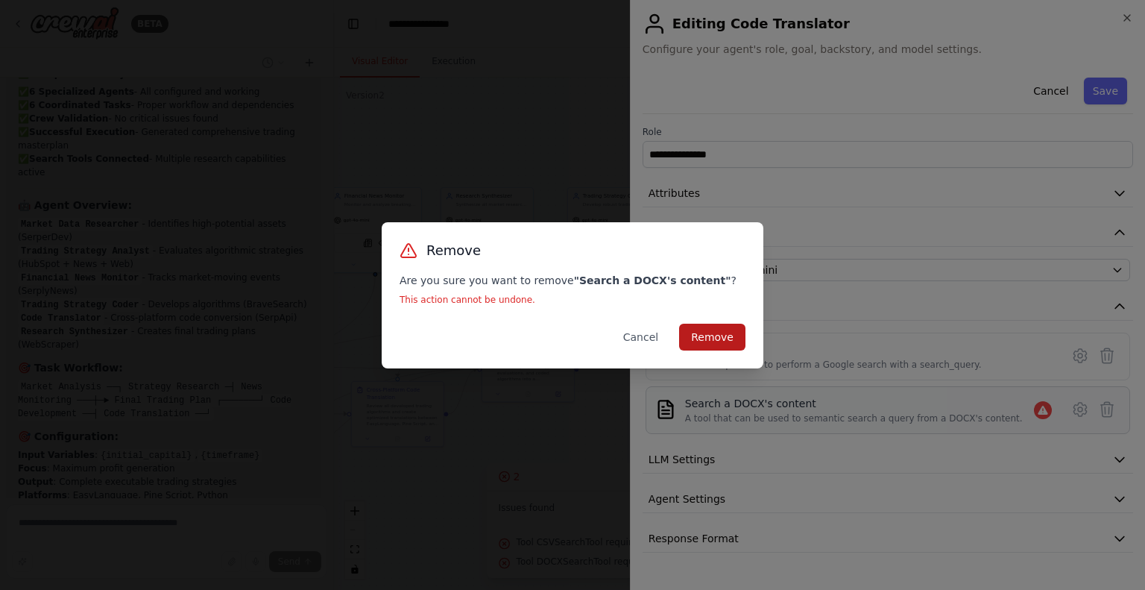
click at [724, 342] on button "Remove" at bounding box center [712, 336] width 66 height 27
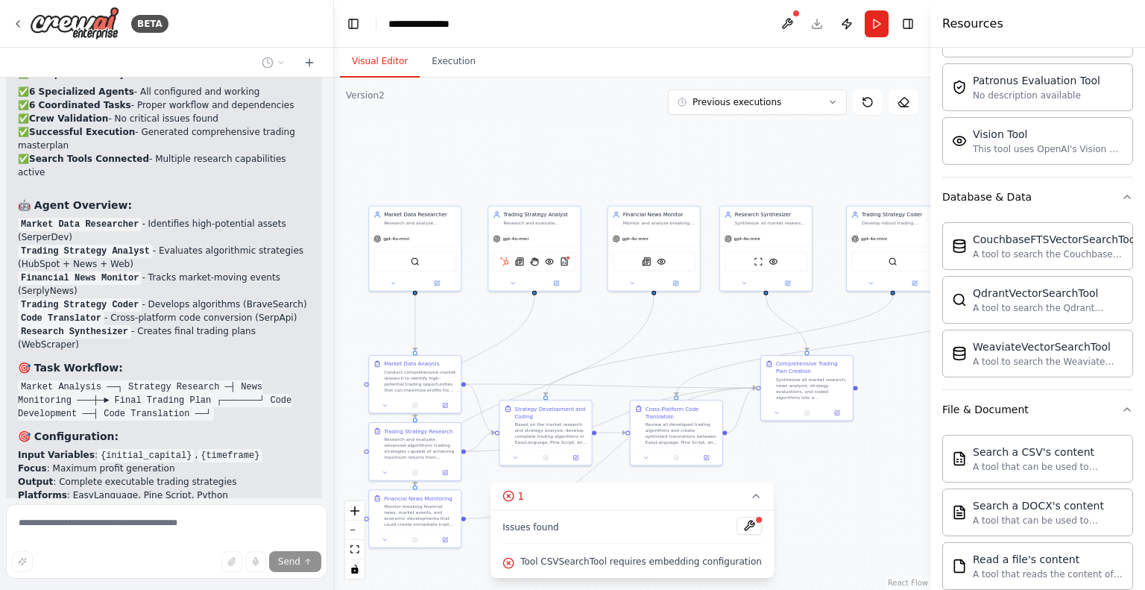
drag, startPoint x: 417, startPoint y: 302, endPoint x: 692, endPoint y: 321, distance: 275.0
click at [692, 321] on div ".deletable-edge-delete-btn { width: 20px; height: 20px; border: 0px solid #ffff…" at bounding box center [632, 334] width 596 height 512
click at [557, 279] on icon at bounding box center [556, 282] width 6 height 6
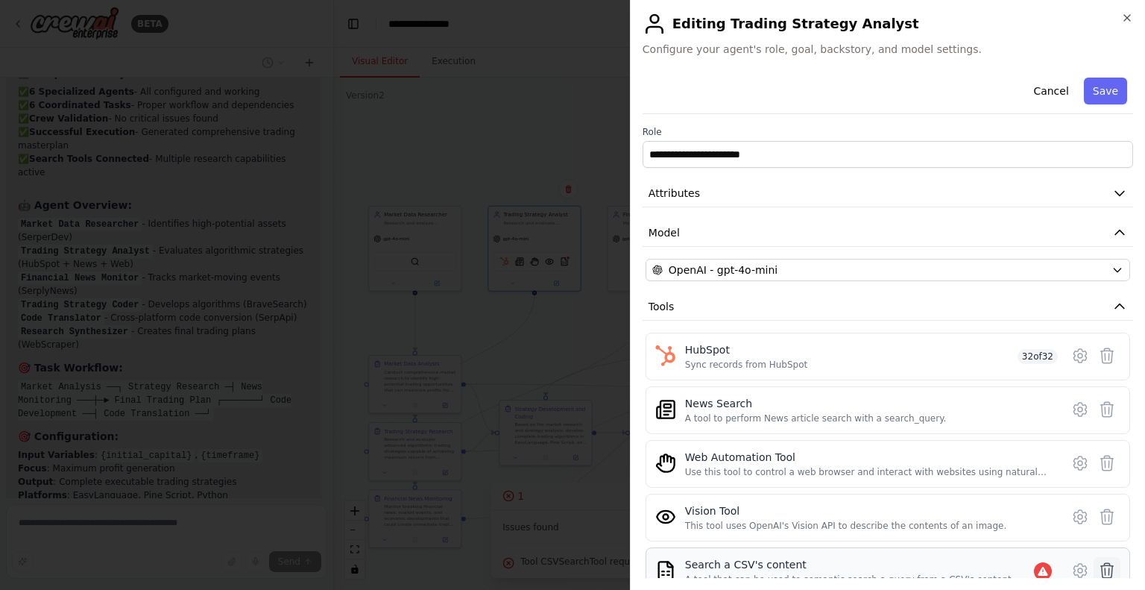
click at [1103, 575] on icon at bounding box center [1107, 570] width 18 height 18
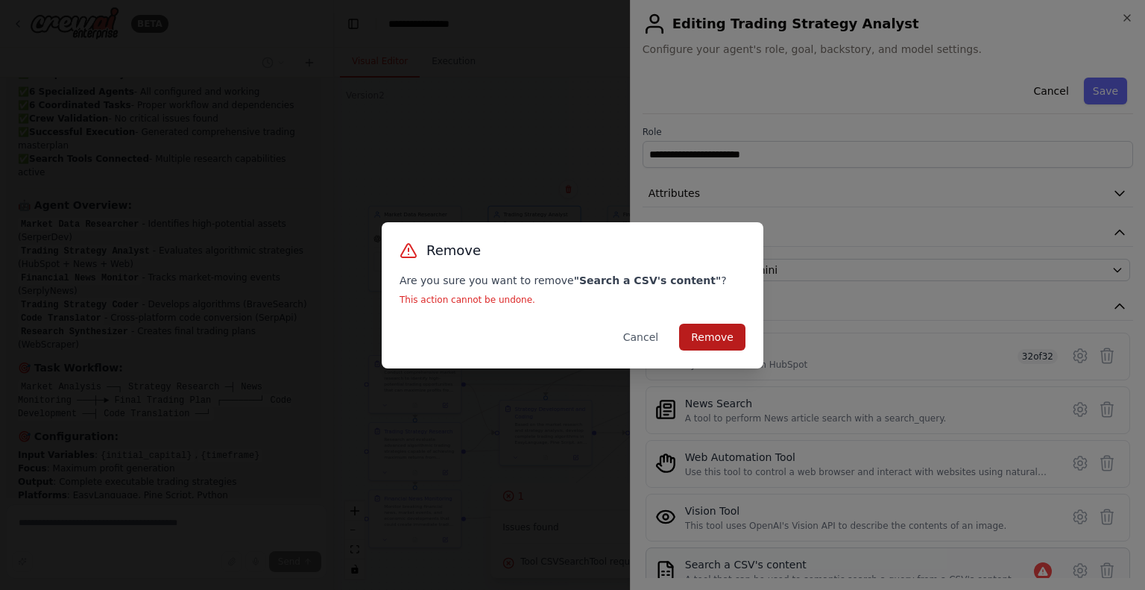
click at [721, 337] on button "Remove" at bounding box center [712, 336] width 66 height 27
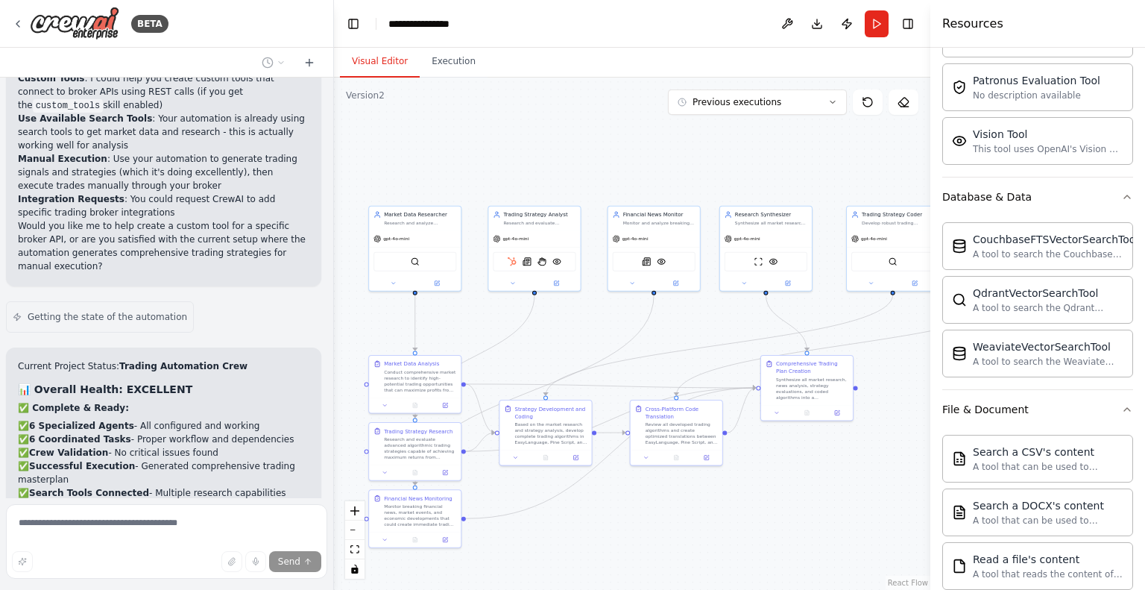
scroll to position [8923, 0]
click at [871, 31] on button "Run" at bounding box center [877, 23] width 24 height 27
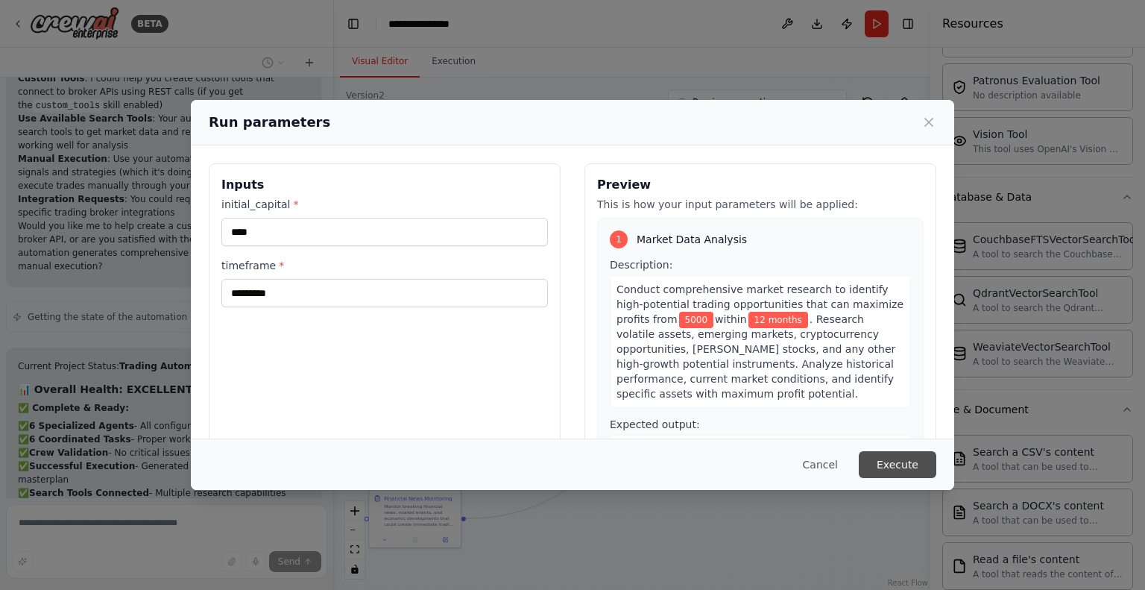
click at [901, 470] on button "Execute" at bounding box center [898, 464] width 78 height 27
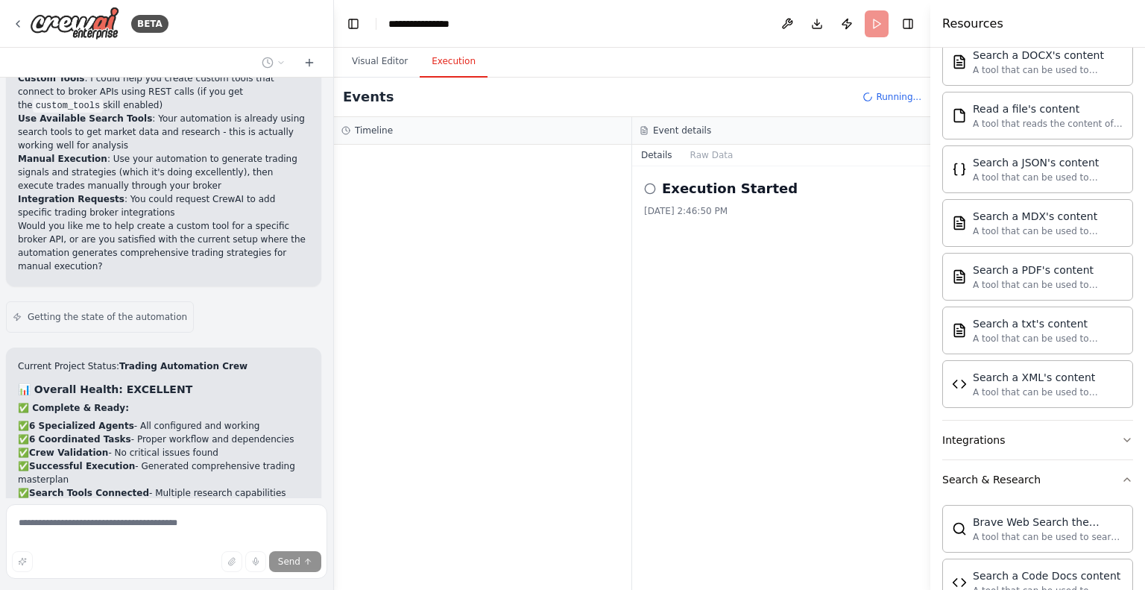
scroll to position [832, 0]
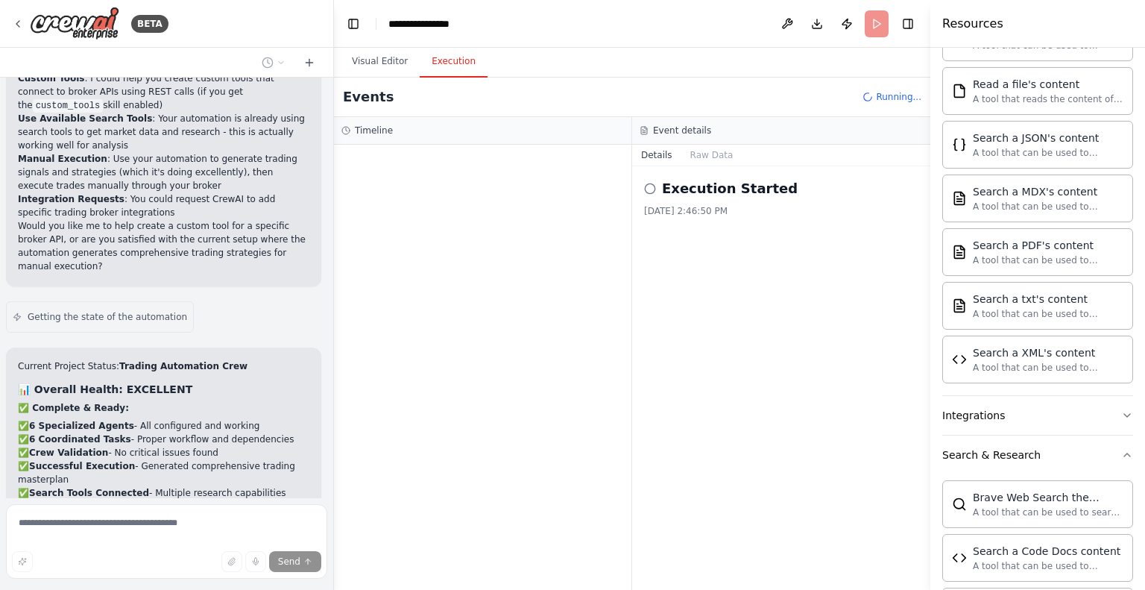
click at [986, 415] on div "Integrations" at bounding box center [973, 415] width 63 height 15
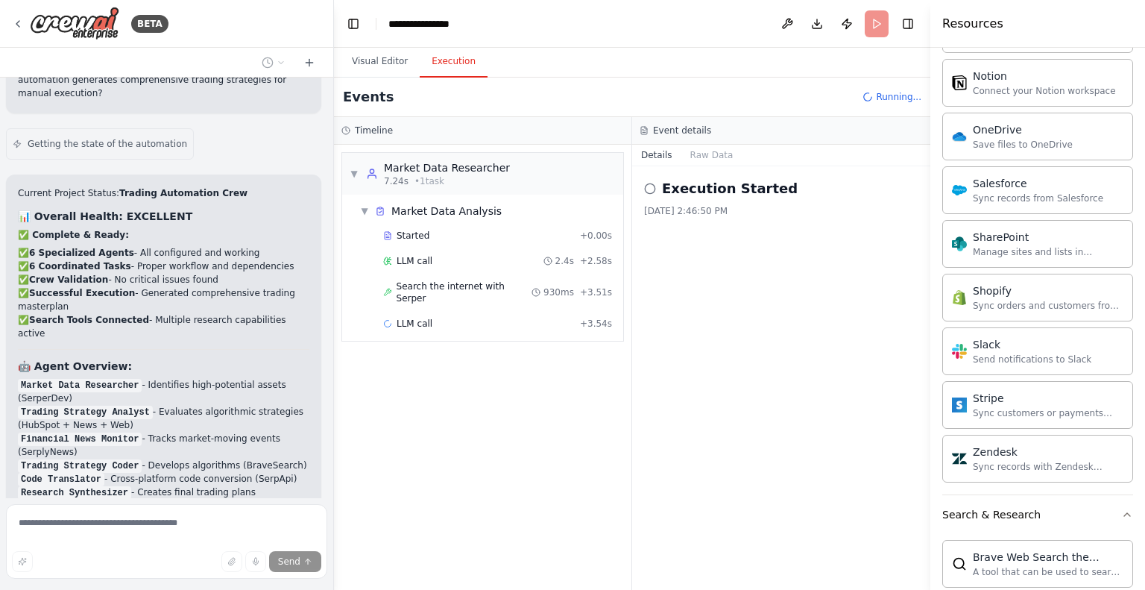
scroll to position [9257, 0]
